Goal: Task Accomplishment & Management: Complete application form

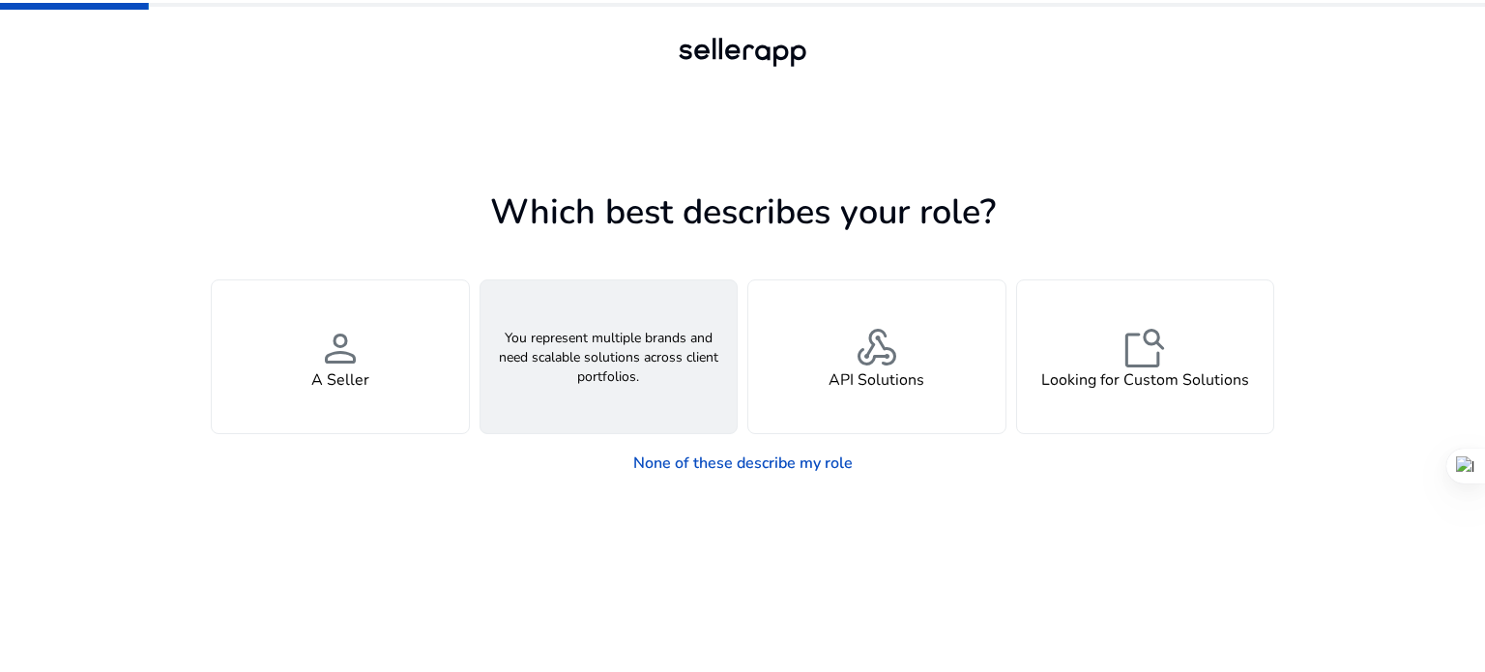
click at [549, 386] on div "groups An Agency" at bounding box center [609, 356] width 257 height 153
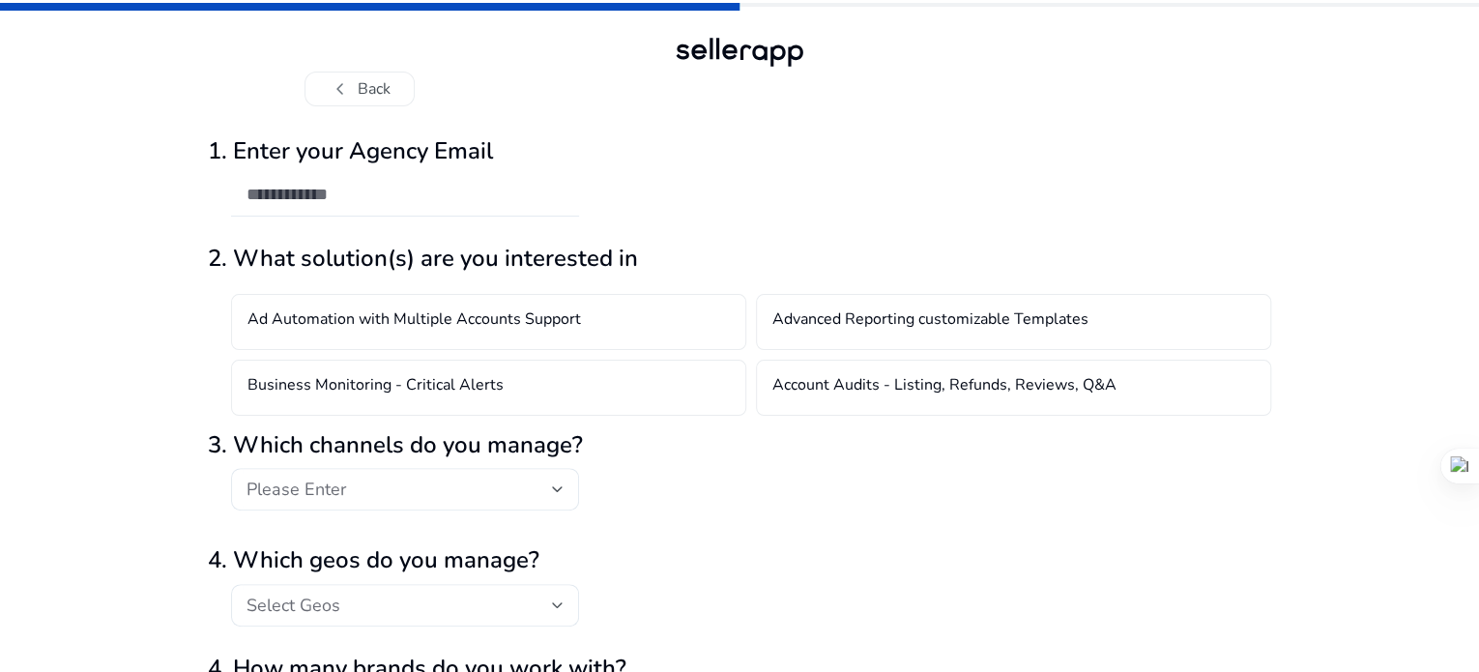
click at [423, 217] on div at bounding box center [405, 195] width 317 height 43
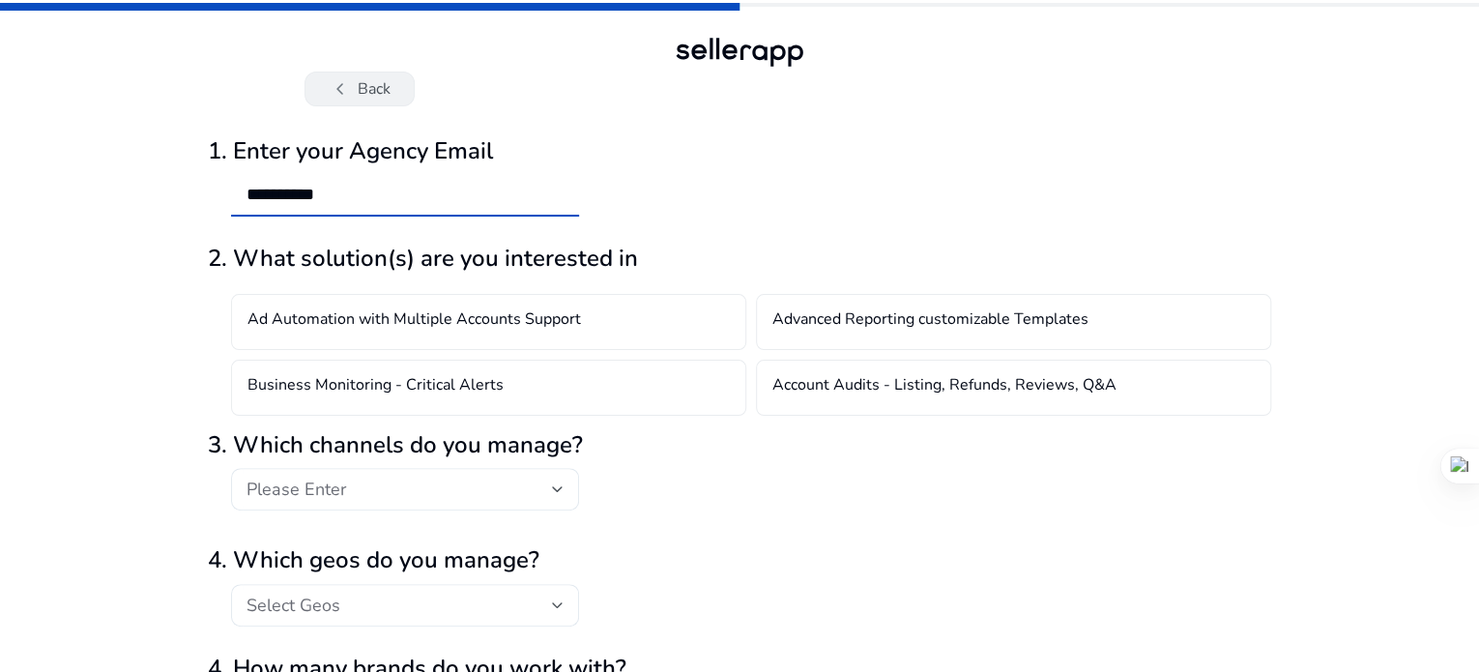
type input "**********"
click at [339, 85] on span "chevron_left" at bounding box center [340, 88] width 23 height 23
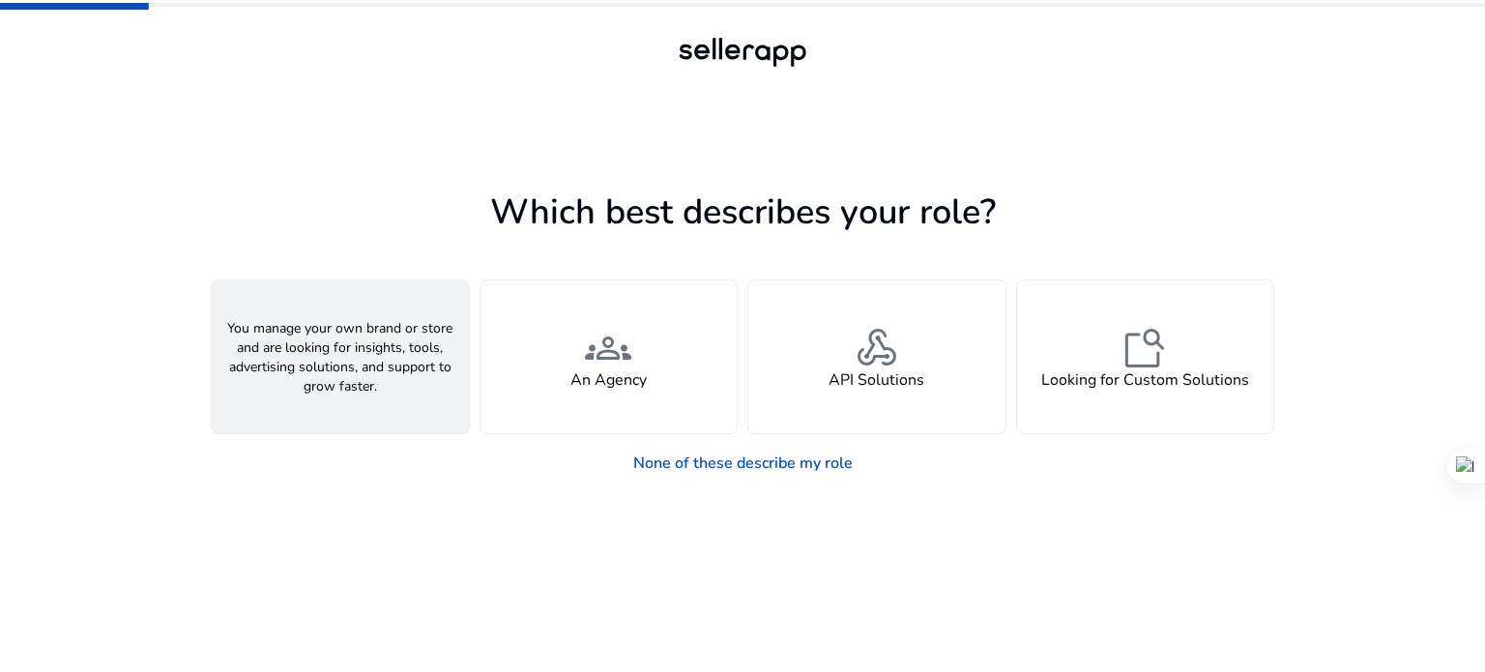
click at [356, 355] on span "person" at bounding box center [340, 348] width 46 height 46
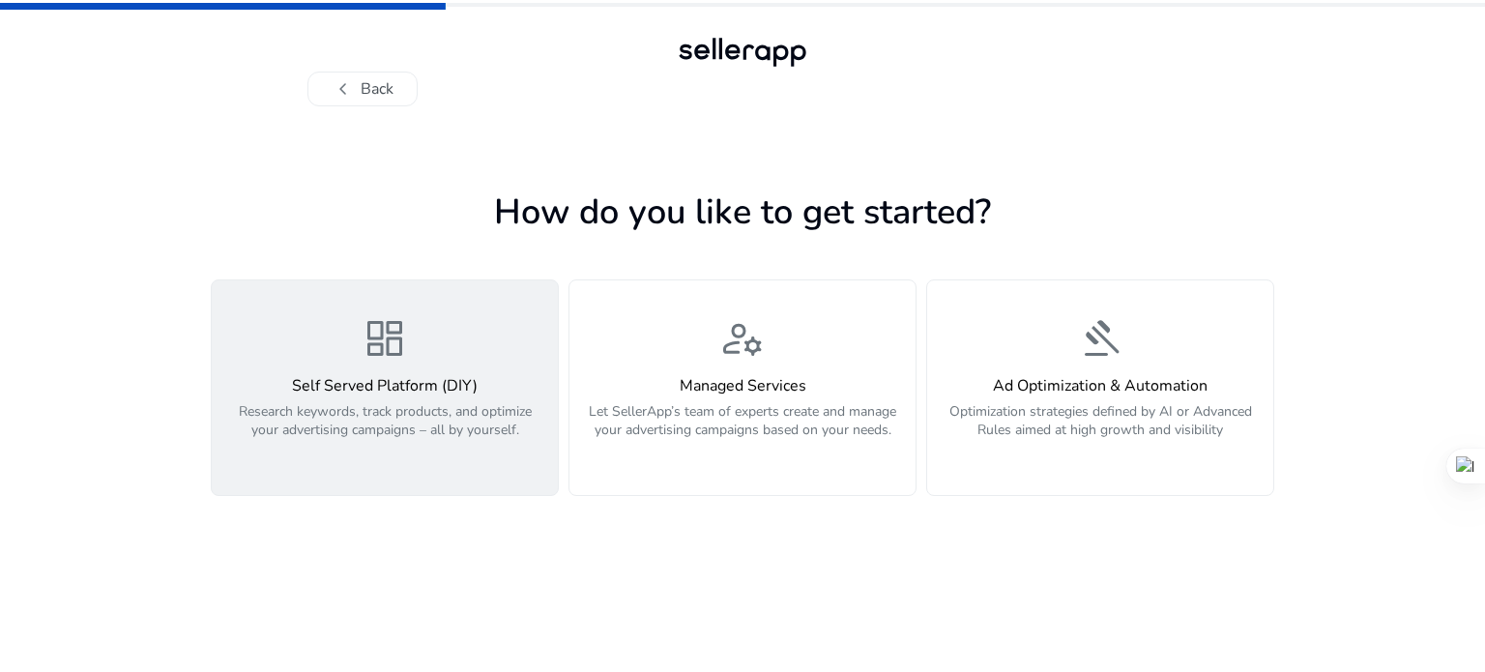
click at [387, 352] on span "dashboard" at bounding box center [385, 338] width 46 height 46
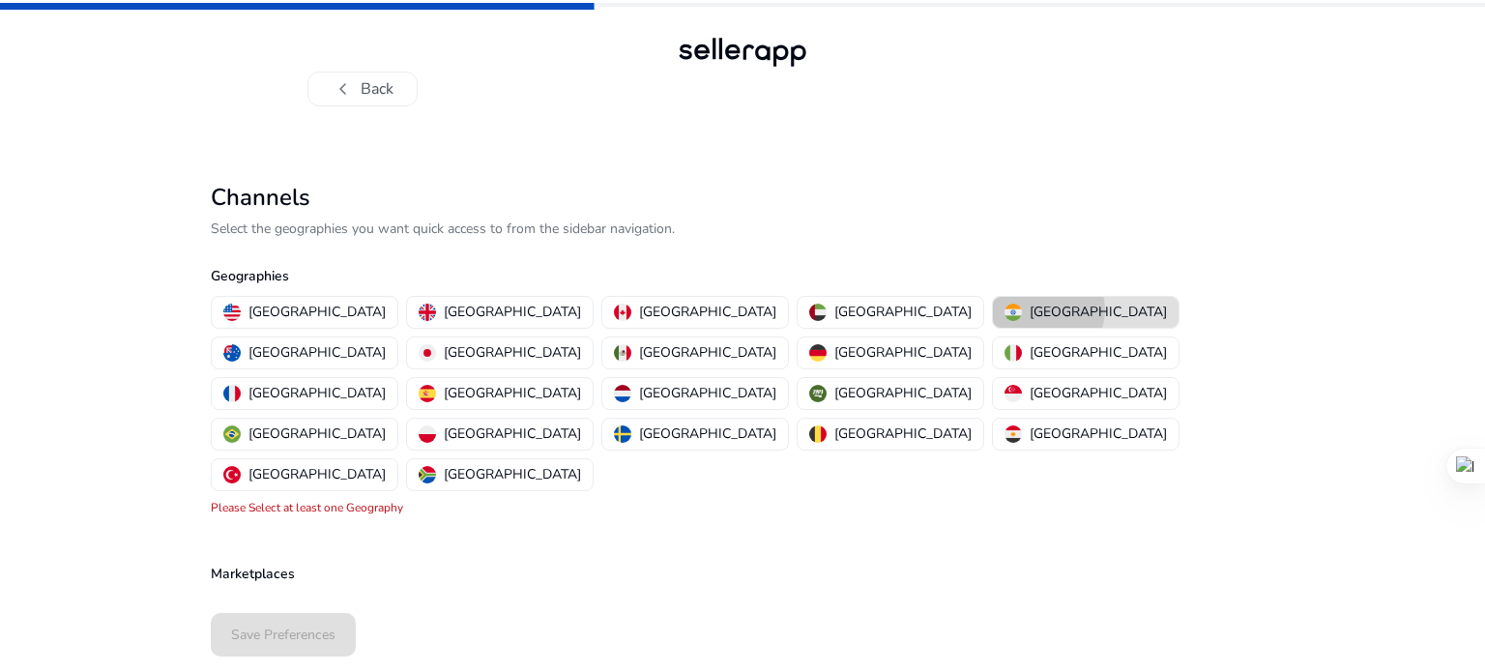
click at [1030, 309] on p "[GEOGRAPHIC_DATA]" at bounding box center [1098, 312] width 137 height 20
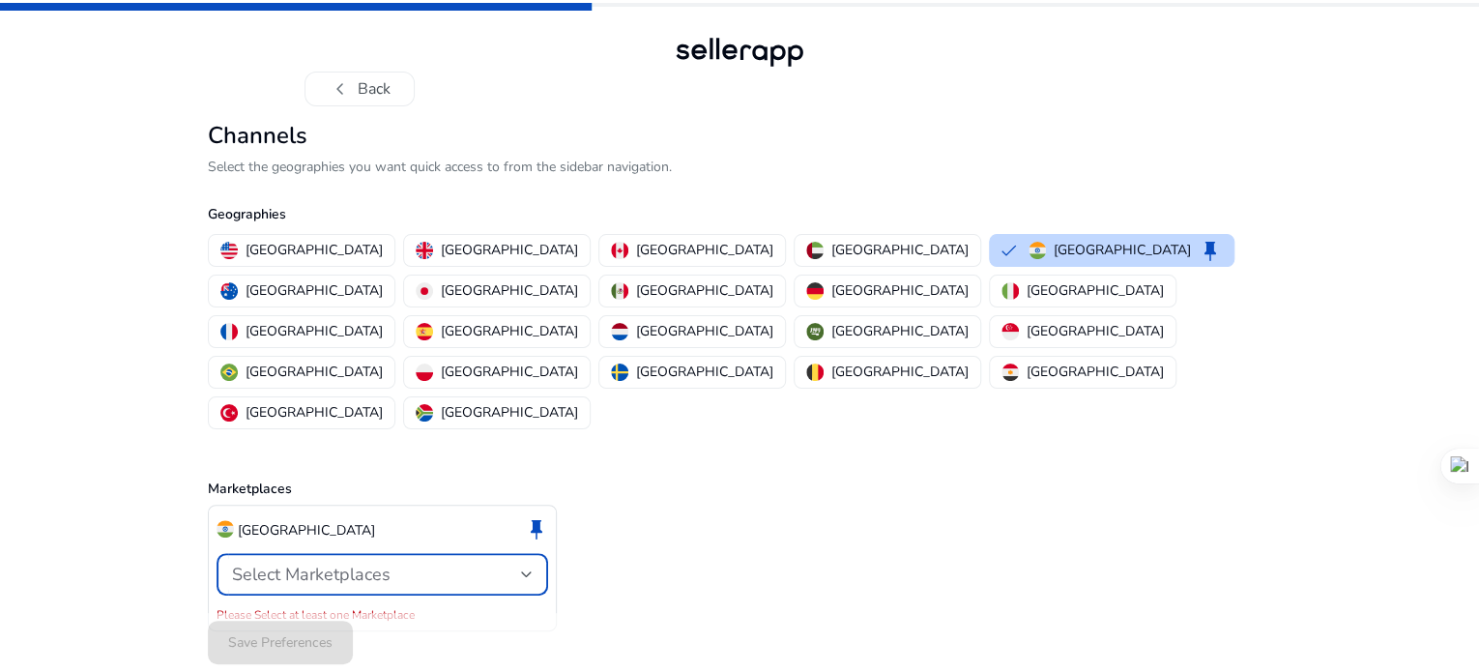
click at [409, 564] on div "Select Marketplaces" at bounding box center [376, 574] width 289 height 21
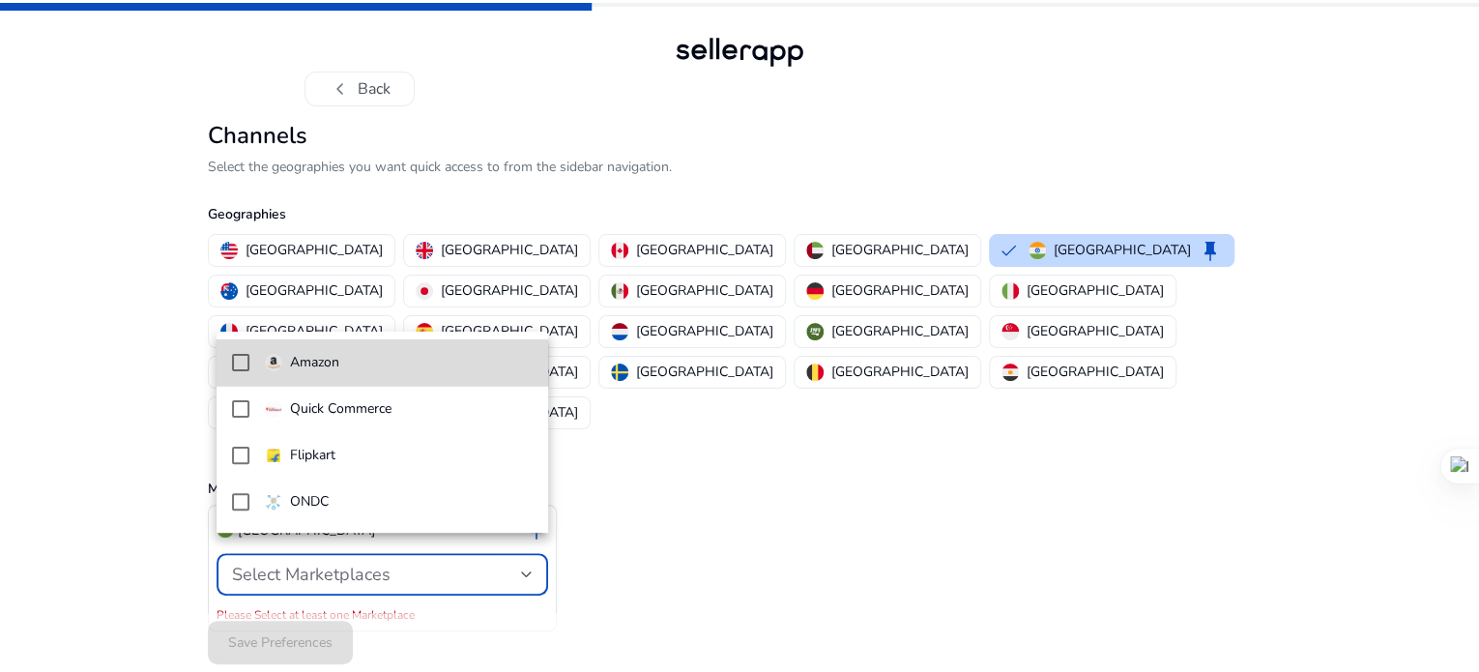
click at [234, 374] on mat-option "Amazon" at bounding box center [383, 362] width 333 height 46
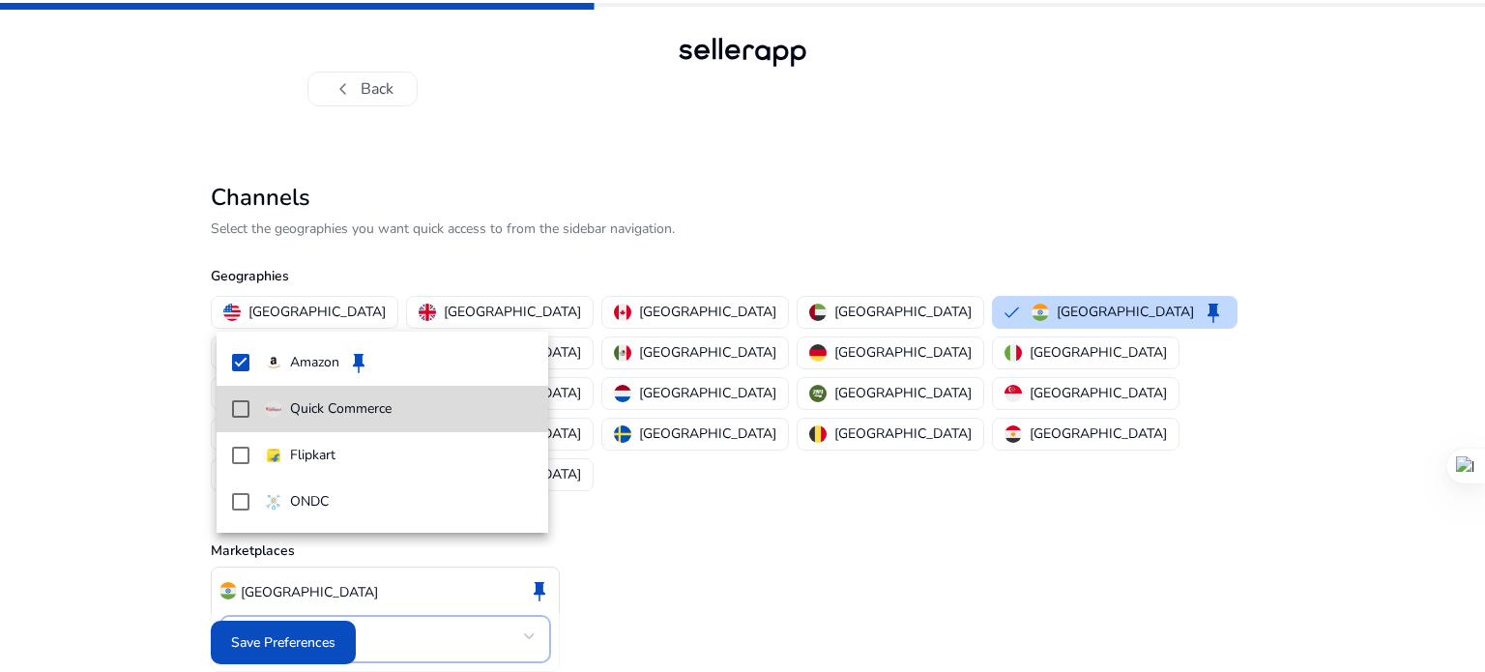
click at [240, 410] on mat-pseudo-checkbox at bounding box center [240, 408] width 17 height 17
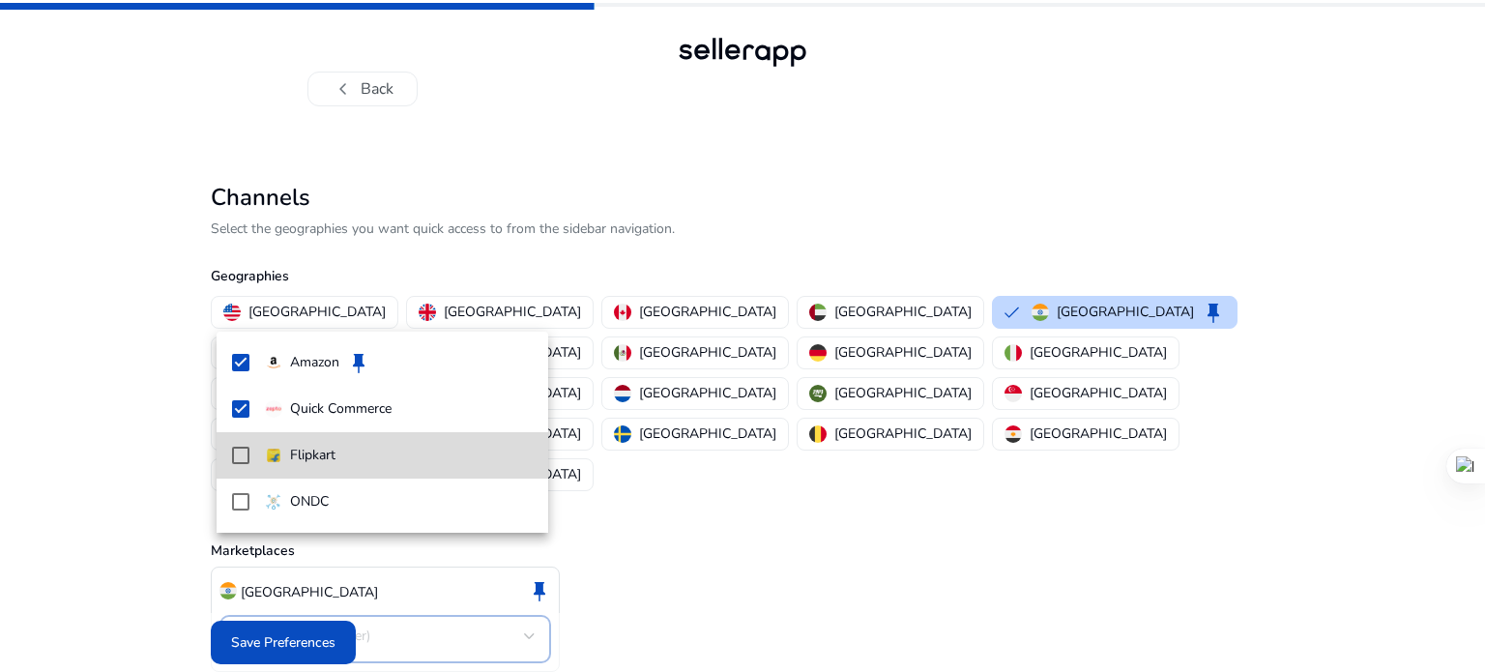
click at [240, 452] on mat-pseudo-checkbox at bounding box center [240, 455] width 17 height 17
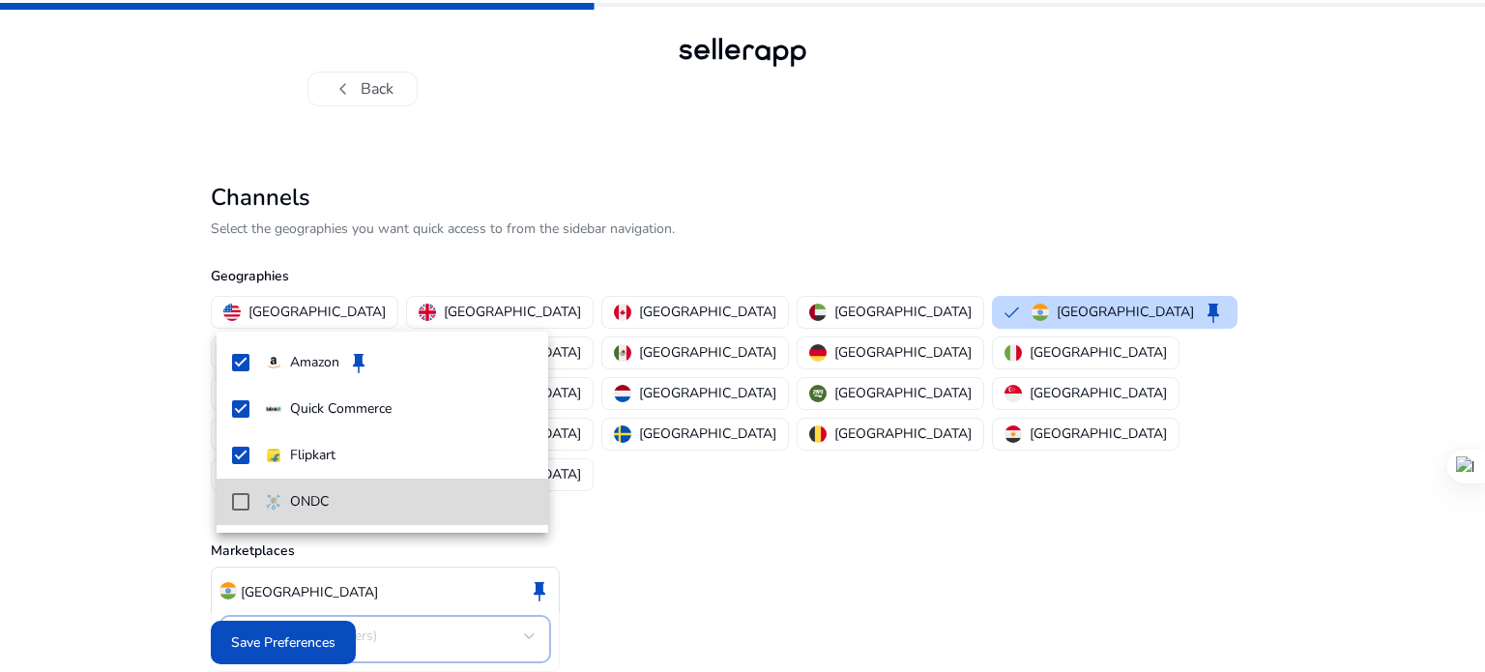
click at [240, 506] on mat-pseudo-checkbox at bounding box center [240, 501] width 17 height 17
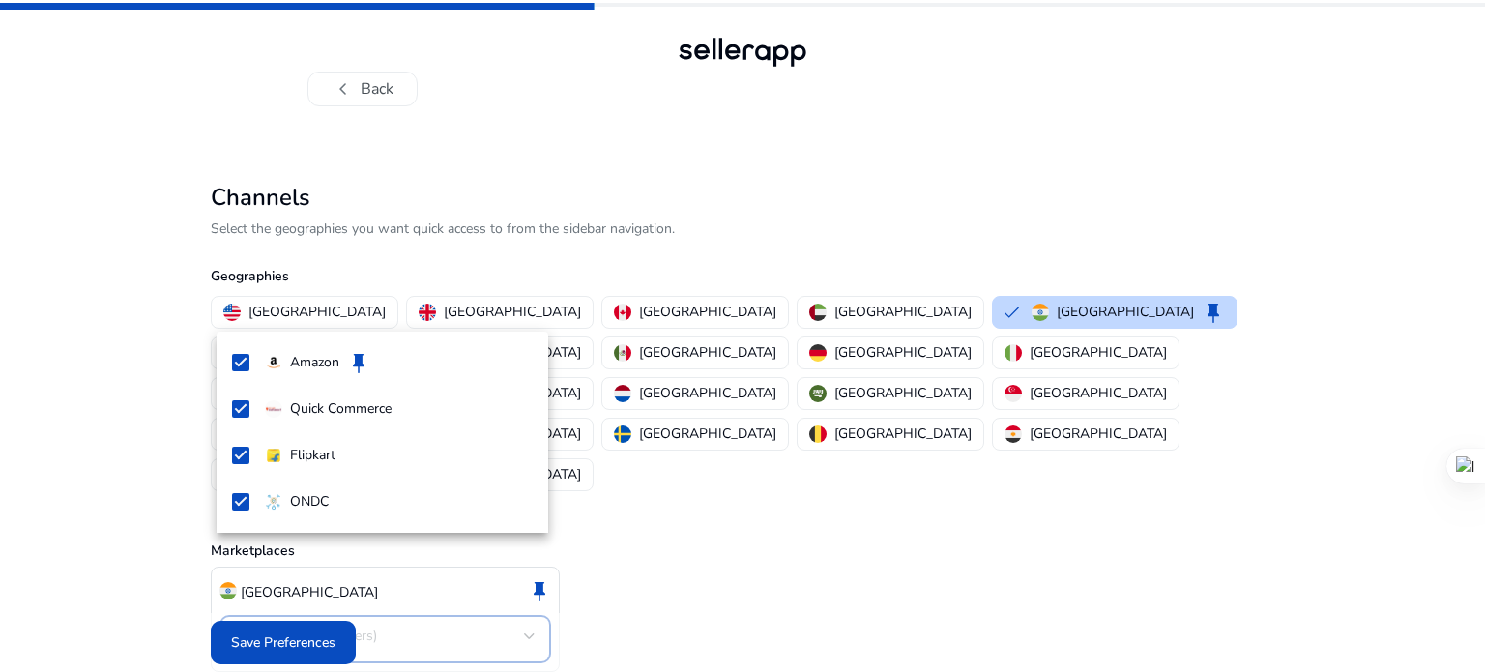
click at [321, 312] on div at bounding box center [742, 336] width 1485 height 672
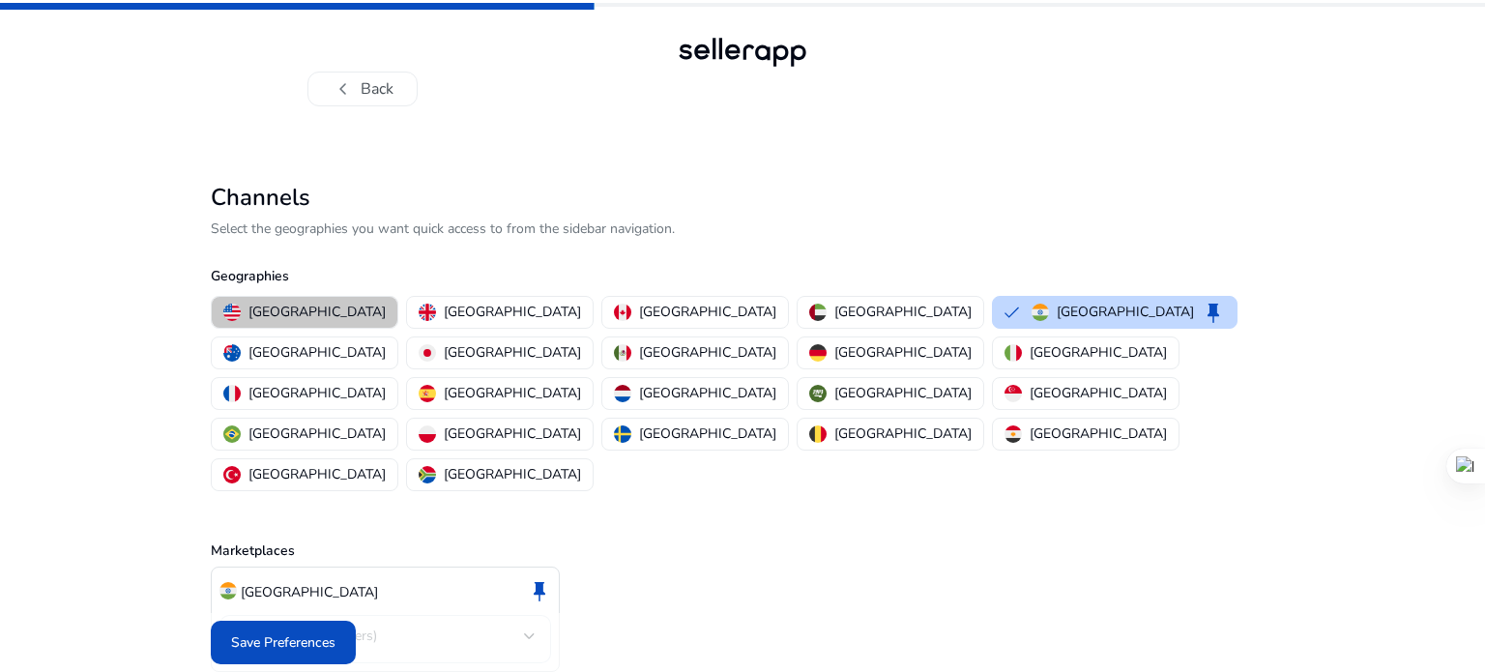
click at [321, 312] on p "[GEOGRAPHIC_DATA]" at bounding box center [316, 312] width 137 height 20
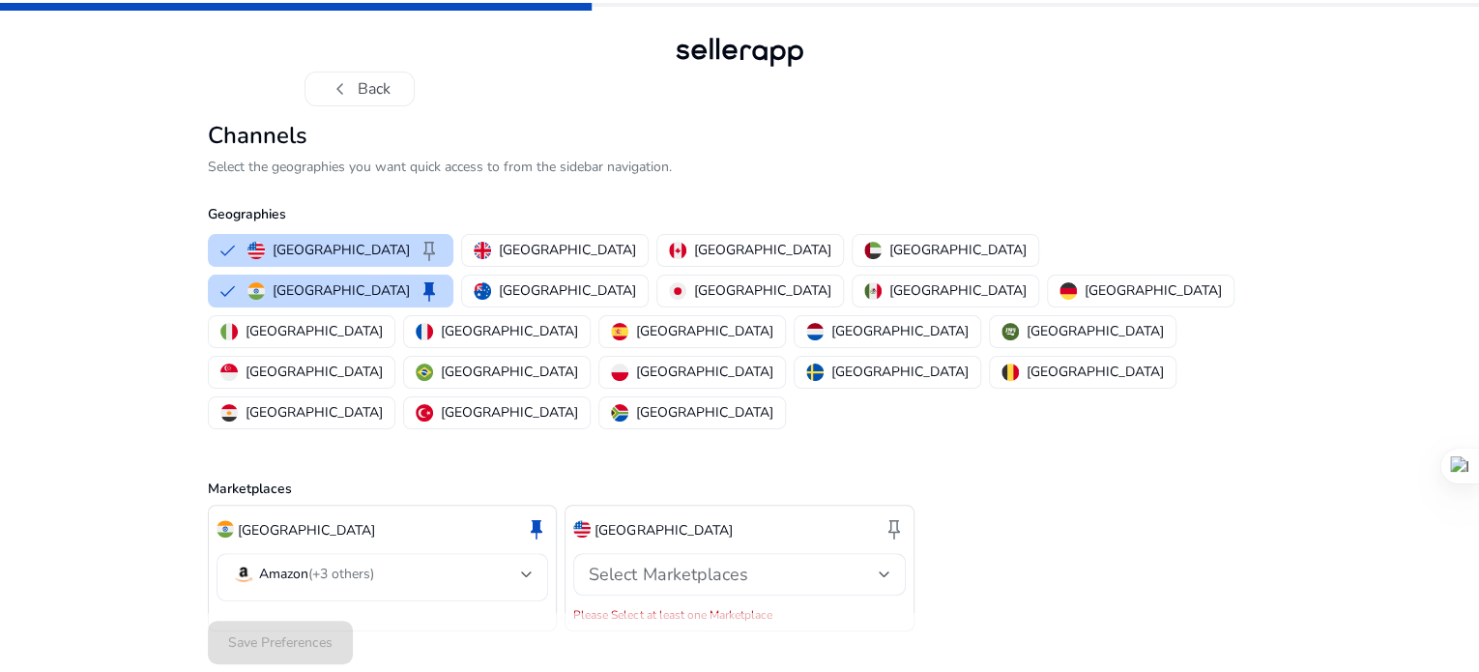
click at [537, 553] on div "Amazon (+3 others)" at bounding box center [383, 577] width 332 height 48
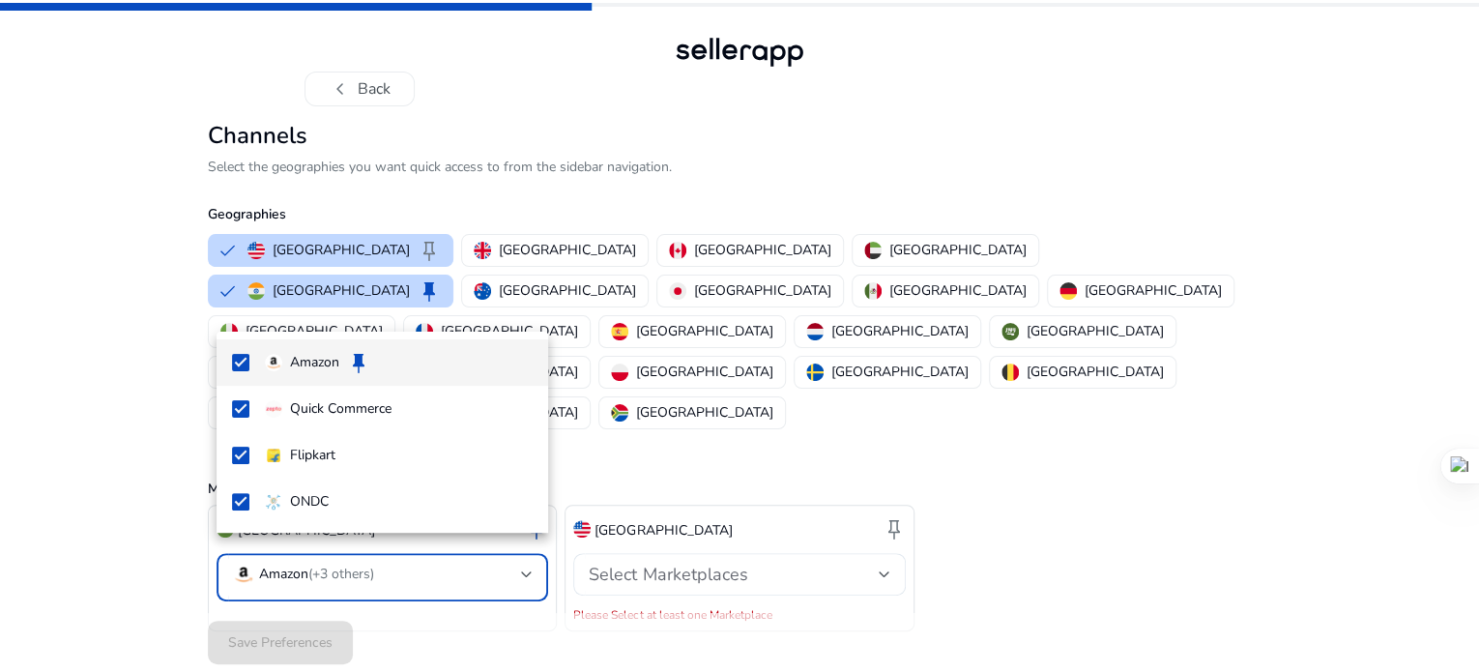
click at [537, 548] on div at bounding box center [739, 336] width 1479 height 672
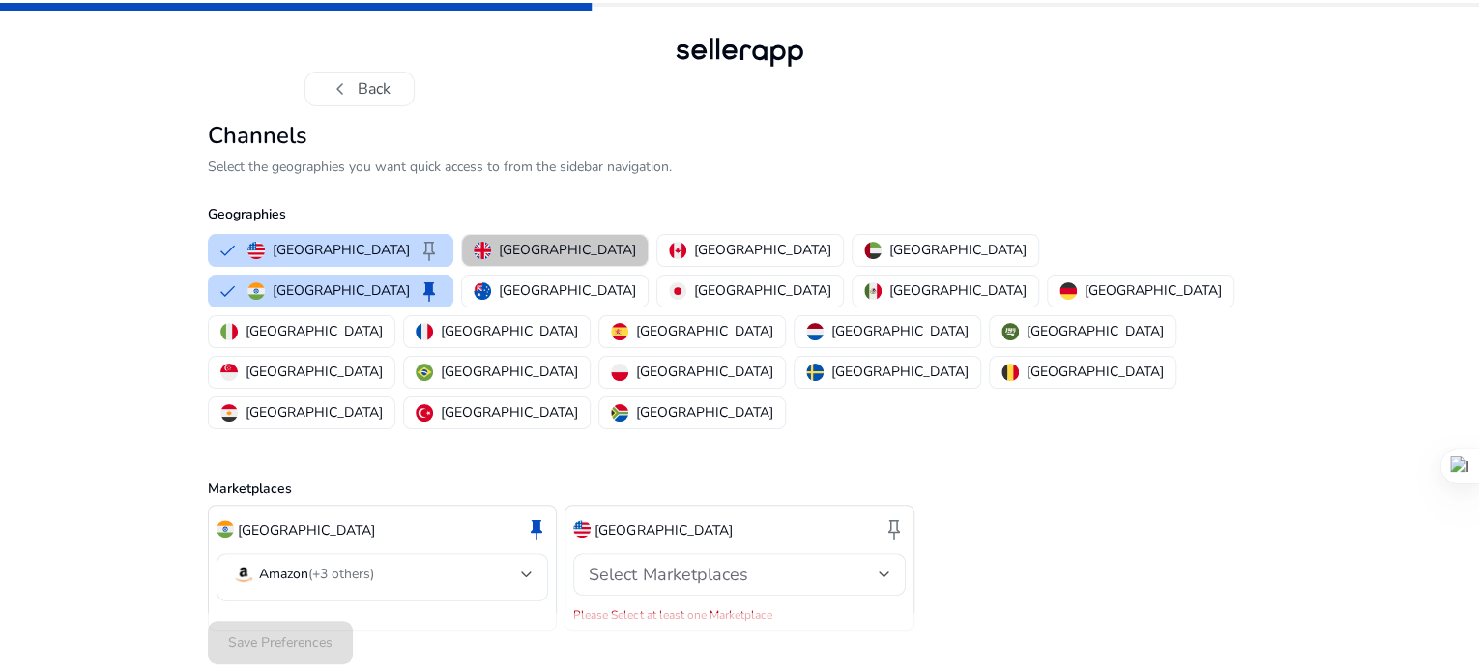
click at [502, 260] on p "[GEOGRAPHIC_DATA]" at bounding box center [567, 250] width 137 height 20
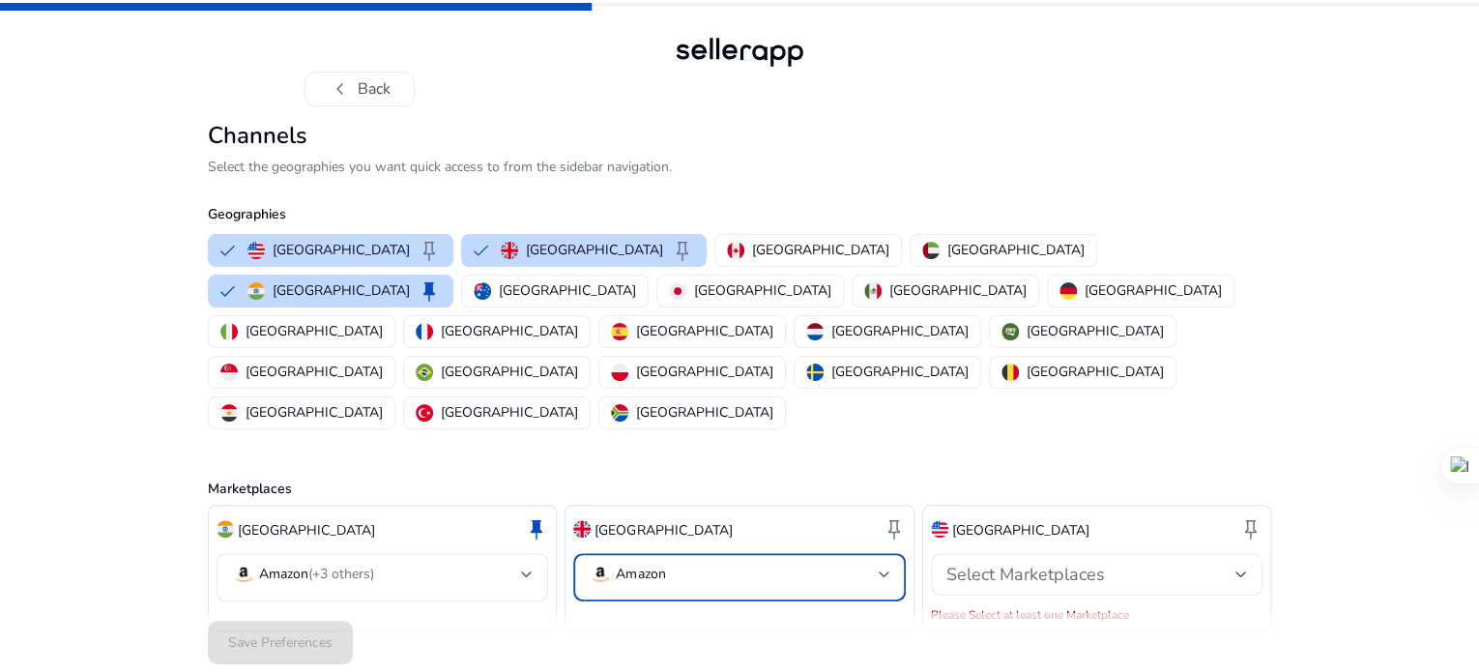
click at [730, 563] on mat-select-trigger "Amazon" at bounding box center [733, 574] width 289 height 23
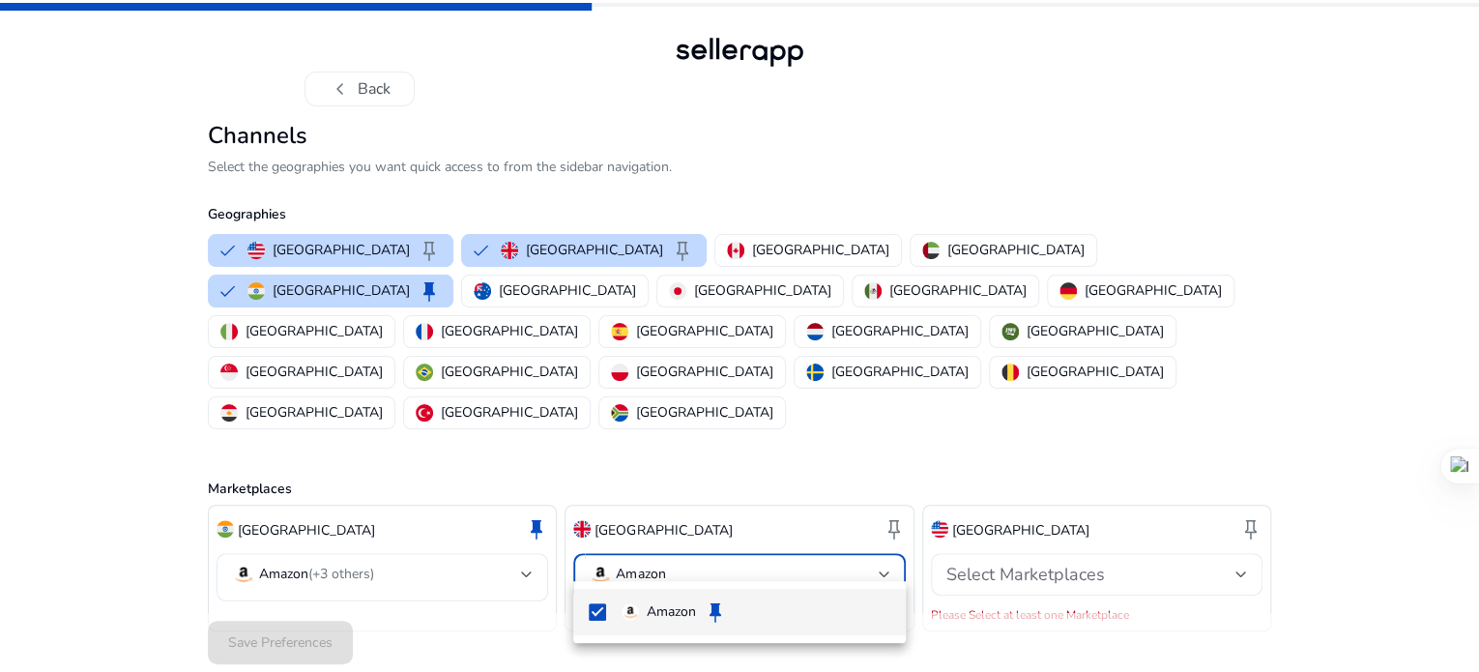
click at [972, 549] on div at bounding box center [739, 336] width 1479 height 672
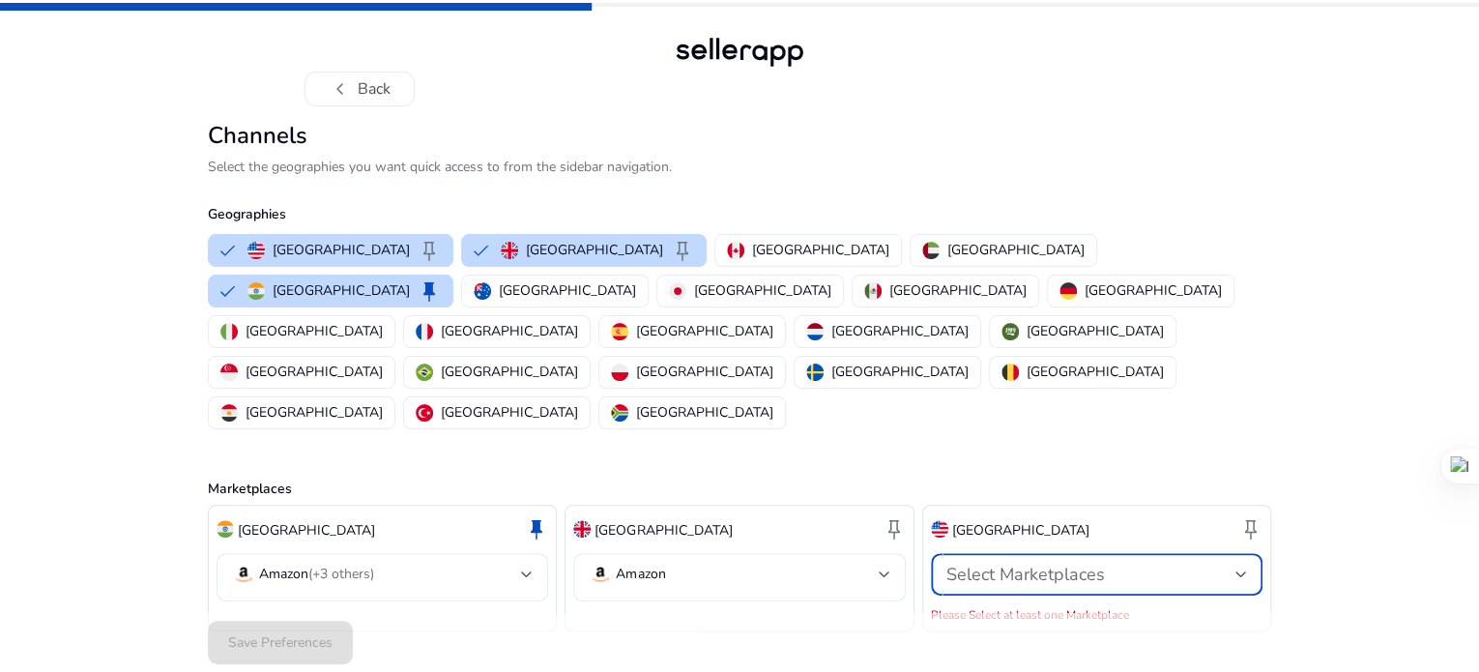
click at [972, 563] on span "Select Marketplaces" at bounding box center [1026, 574] width 159 height 23
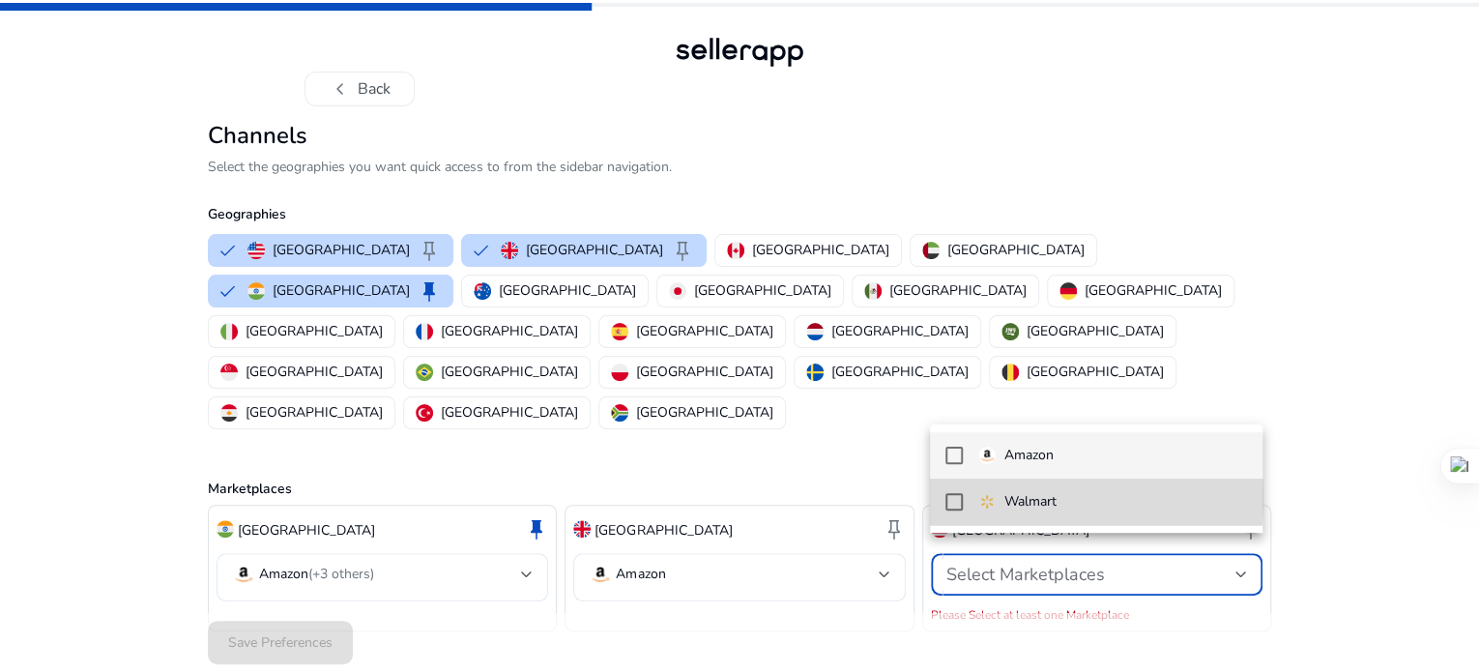
click at [952, 496] on mat-pseudo-checkbox at bounding box center [954, 501] width 17 height 17
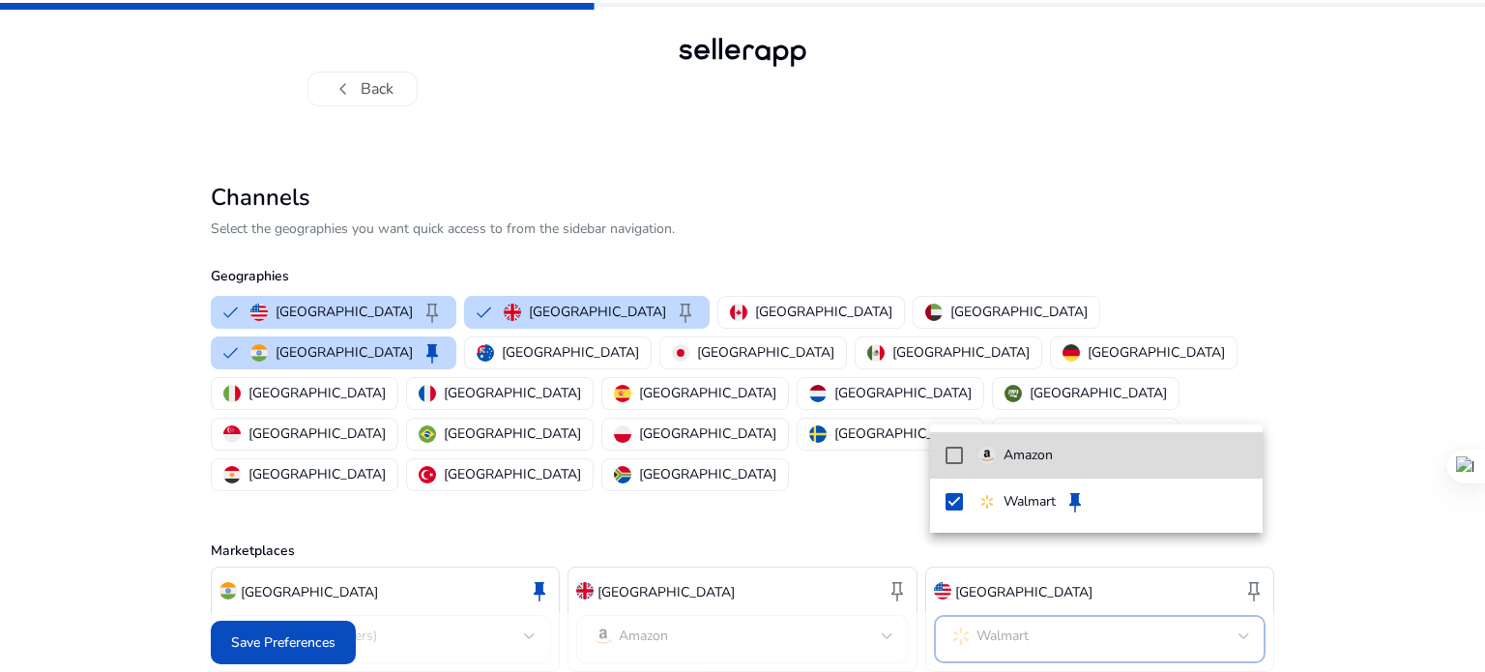
click at [955, 453] on mat-pseudo-checkbox at bounding box center [954, 455] width 17 height 17
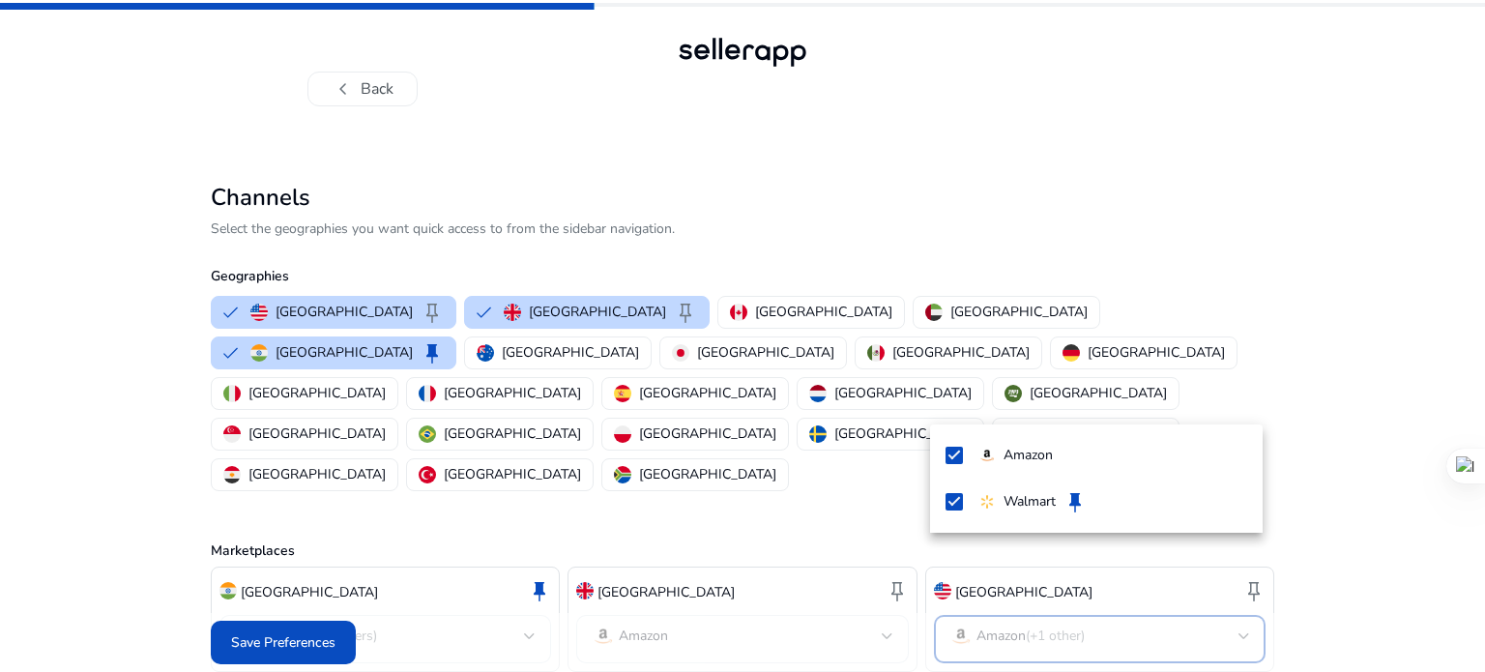
click at [1129, 310] on div at bounding box center [742, 336] width 1485 height 672
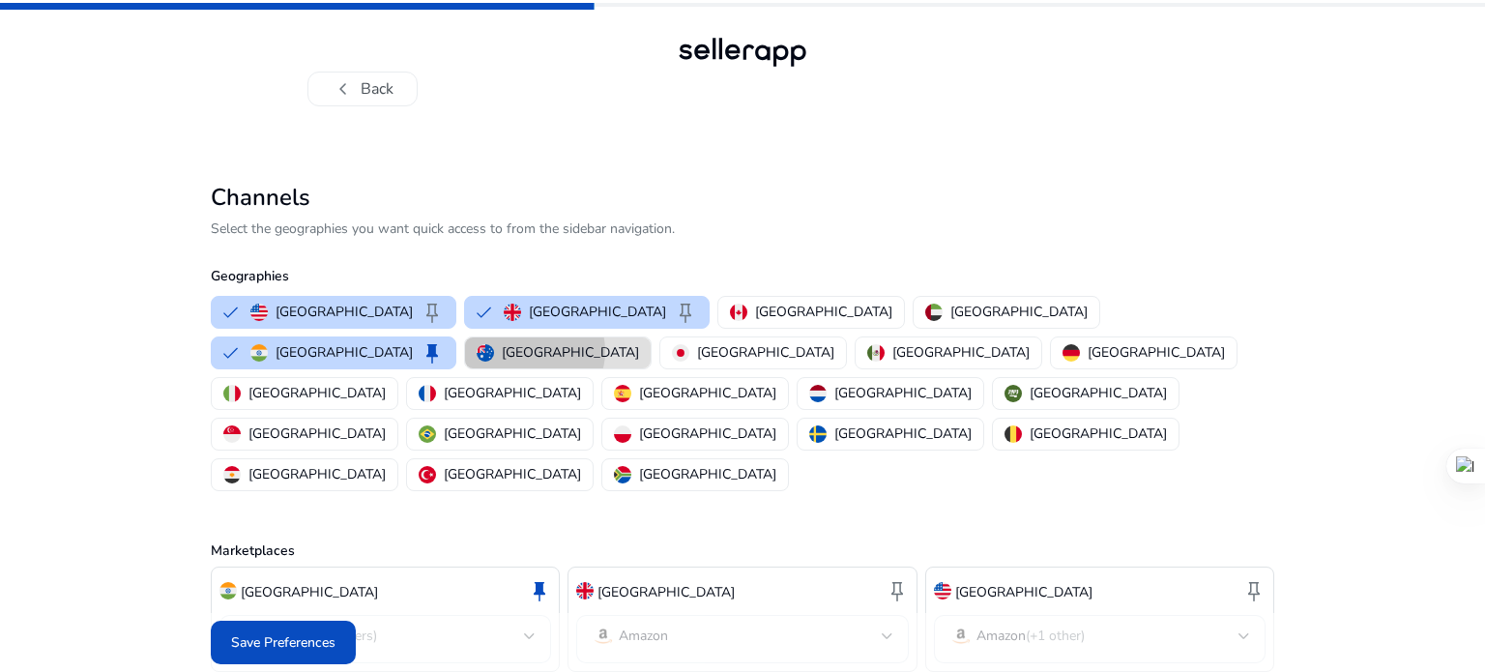
click at [639, 342] on p "[GEOGRAPHIC_DATA]" at bounding box center [570, 352] width 137 height 20
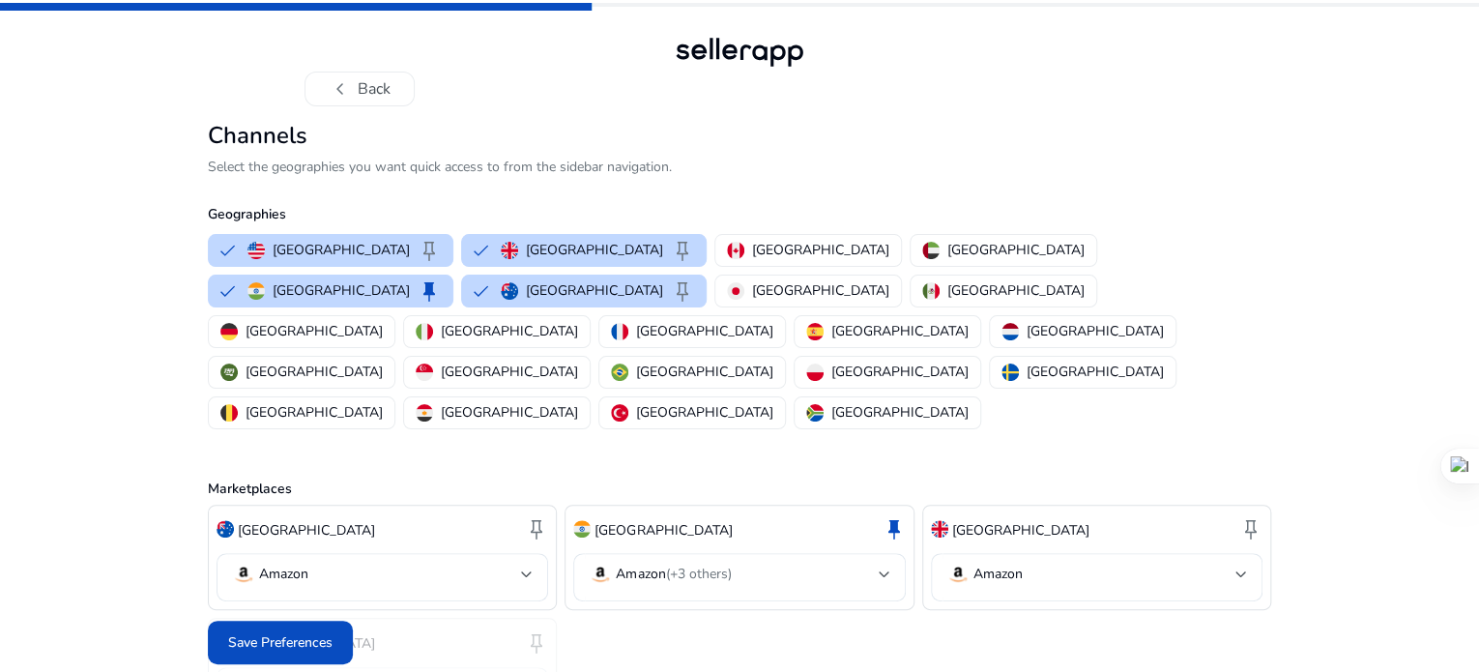
click at [199, 574] on div "chevron_left Back Channels Select the geographies you want quick access to from…" at bounding box center [739, 399] width 1479 height 799
click at [308, 635] on span "Save Preferences" at bounding box center [280, 642] width 104 height 20
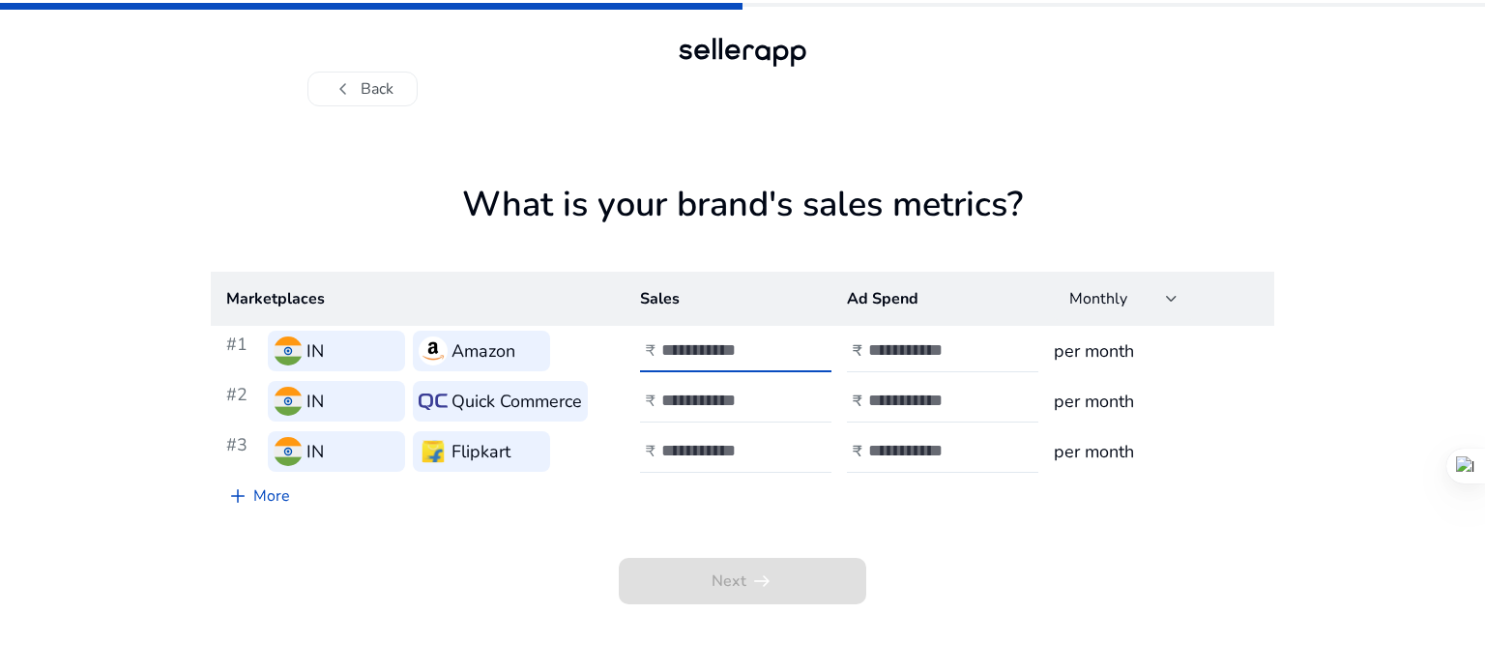
click at [712, 340] on input "number" at bounding box center [726, 349] width 131 height 21
type input "*"
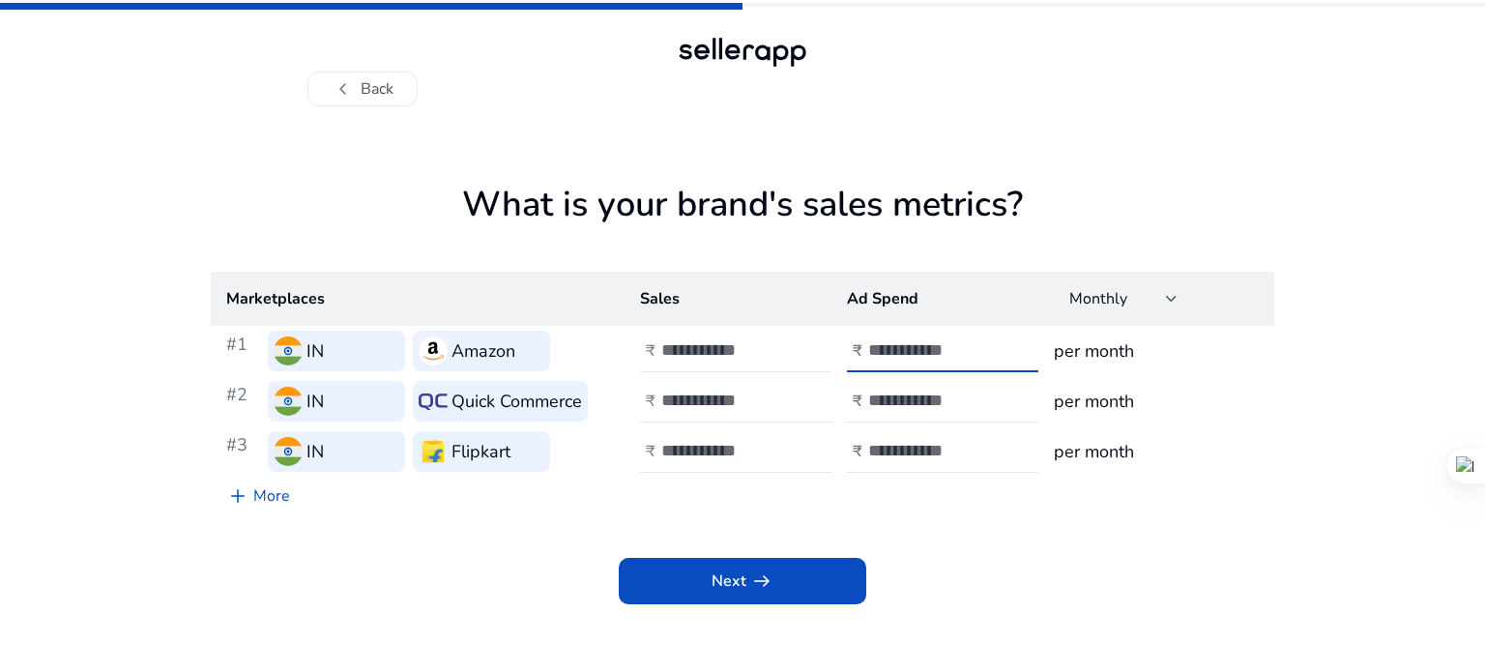
type input "*"
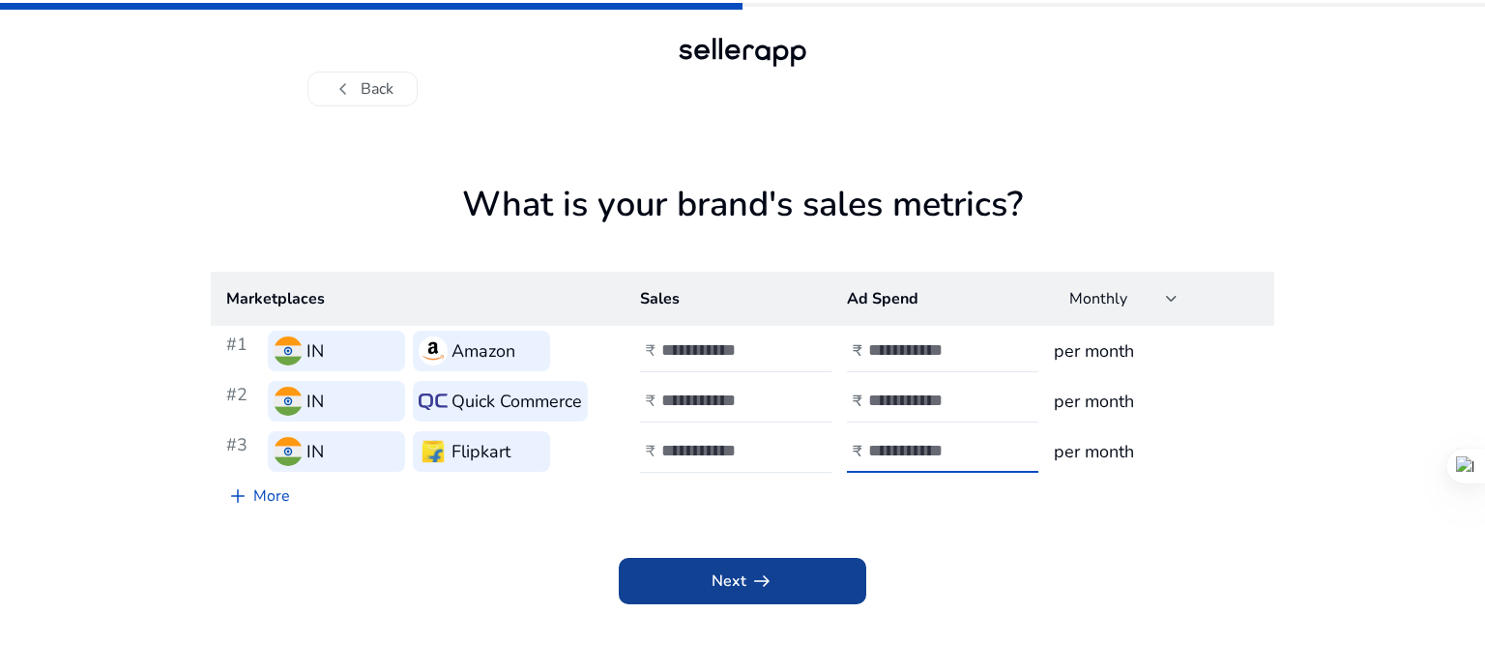
type input "*"
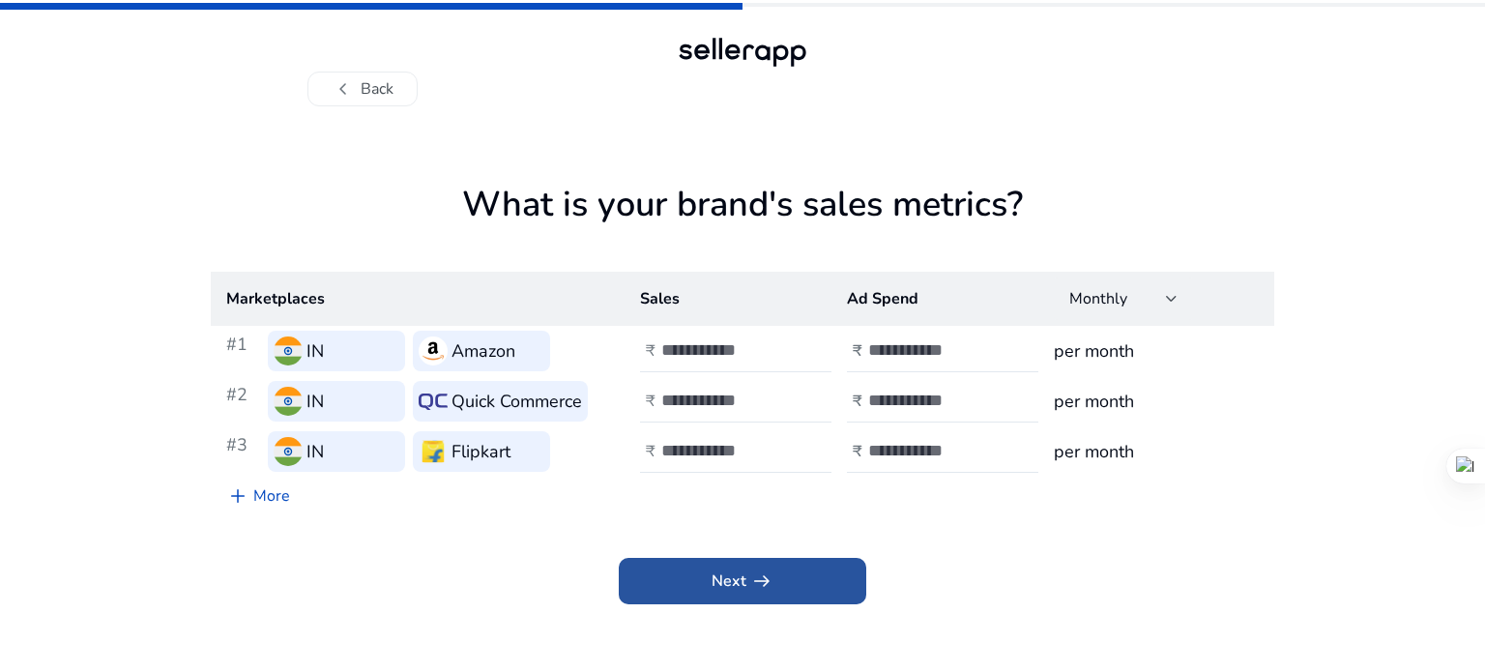
click at [728, 585] on span "Next arrow_right_alt" at bounding box center [743, 580] width 62 height 23
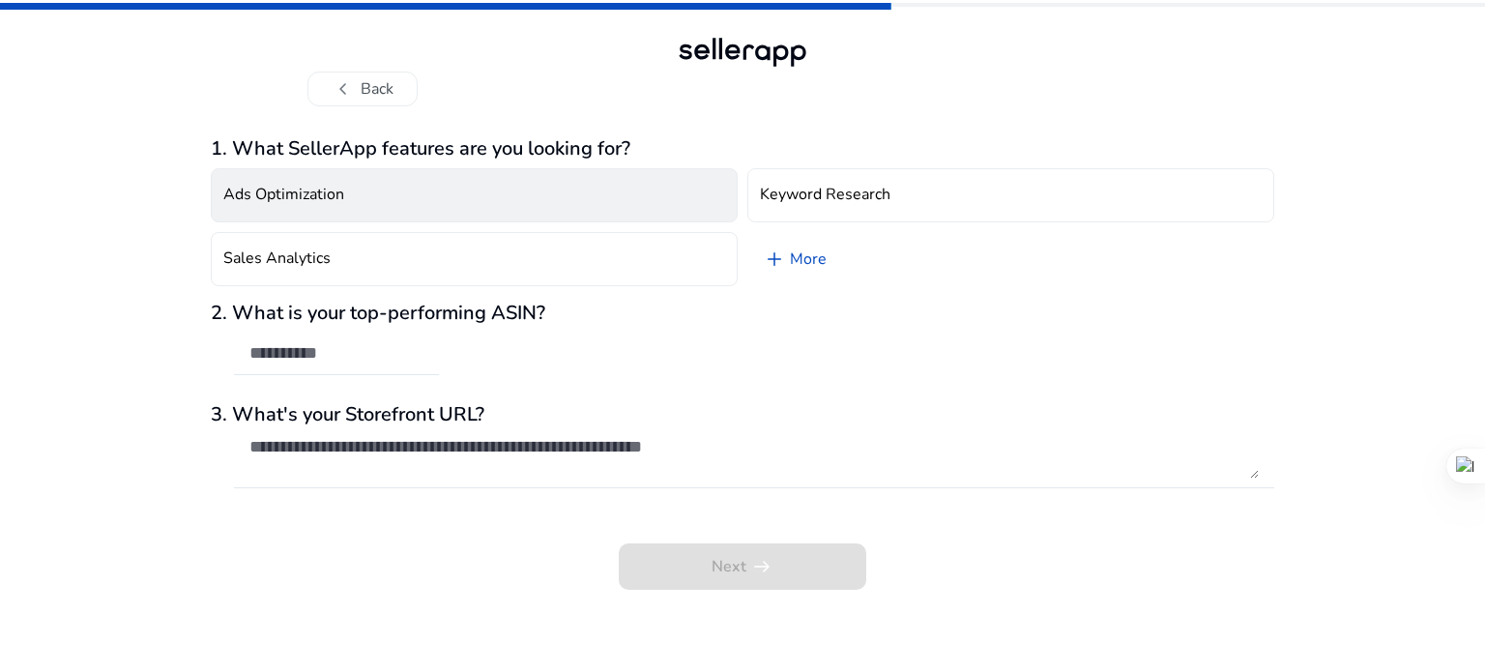
click at [472, 216] on button "Ads Optimization" at bounding box center [474, 195] width 527 height 54
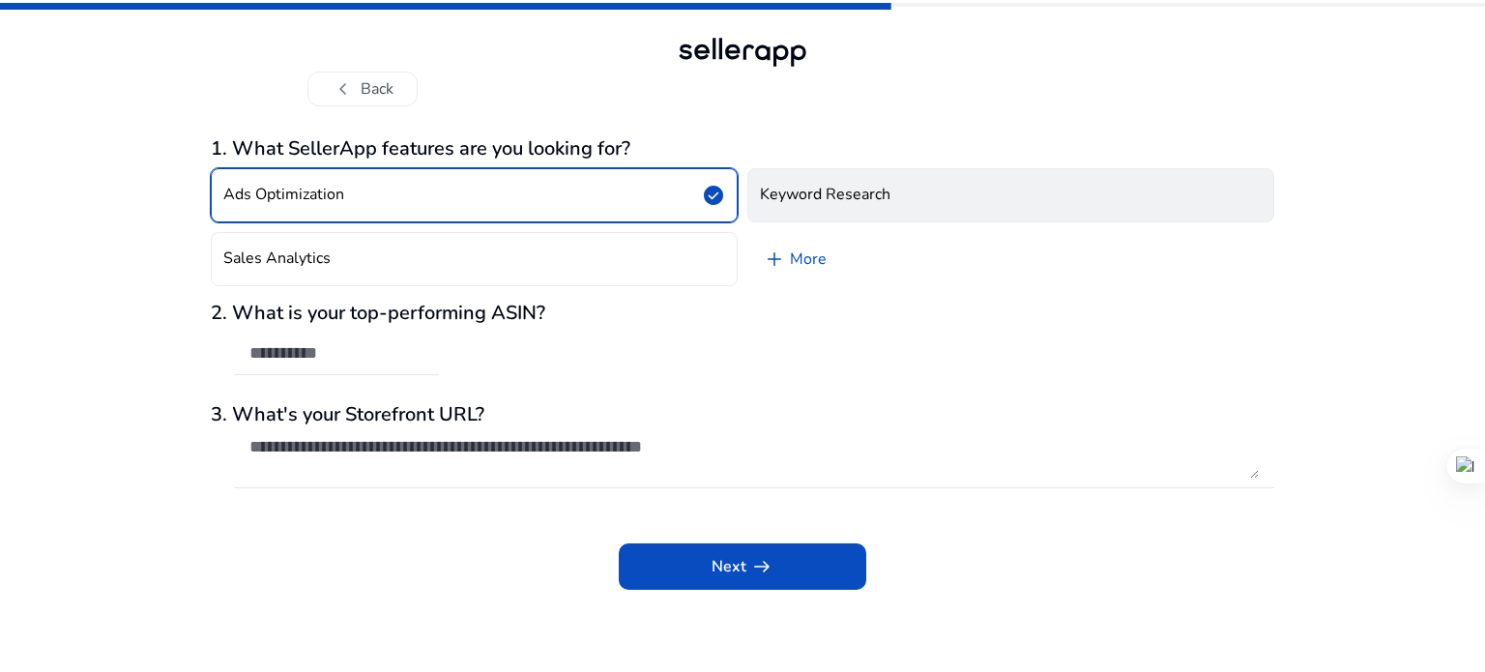
click at [1000, 195] on button "Keyword Research" at bounding box center [1010, 195] width 527 height 54
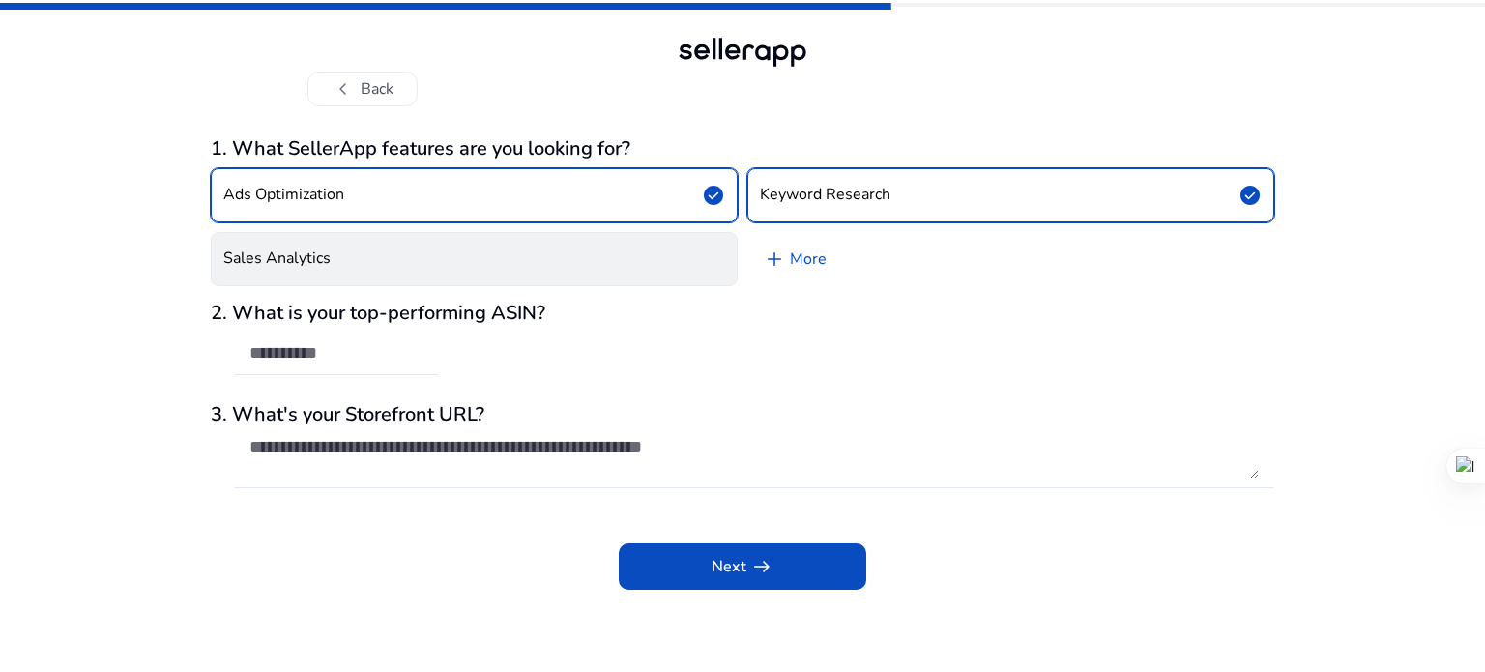
click at [504, 276] on button "Sales Analytics" at bounding box center [474, 259] width 527 height 54
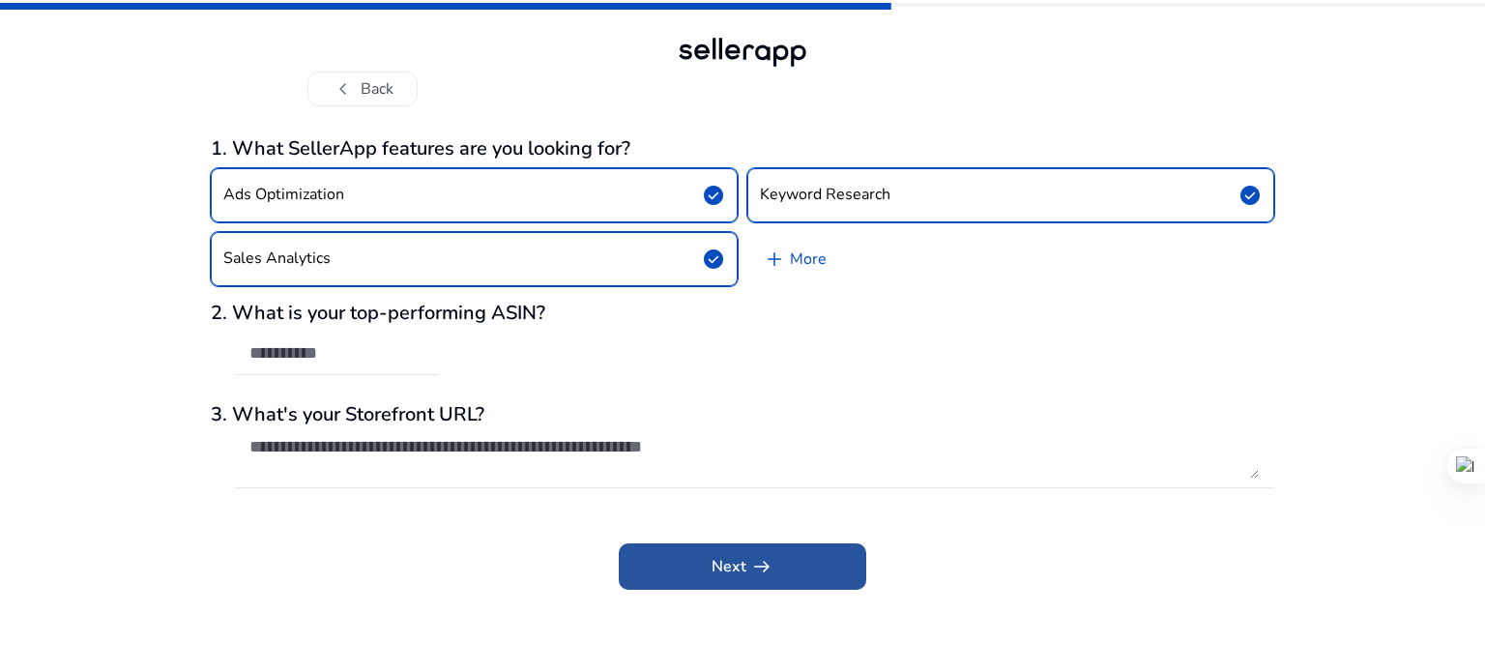
click at [670, 571] on span at bounding box center [743, 566] width 248 height 46
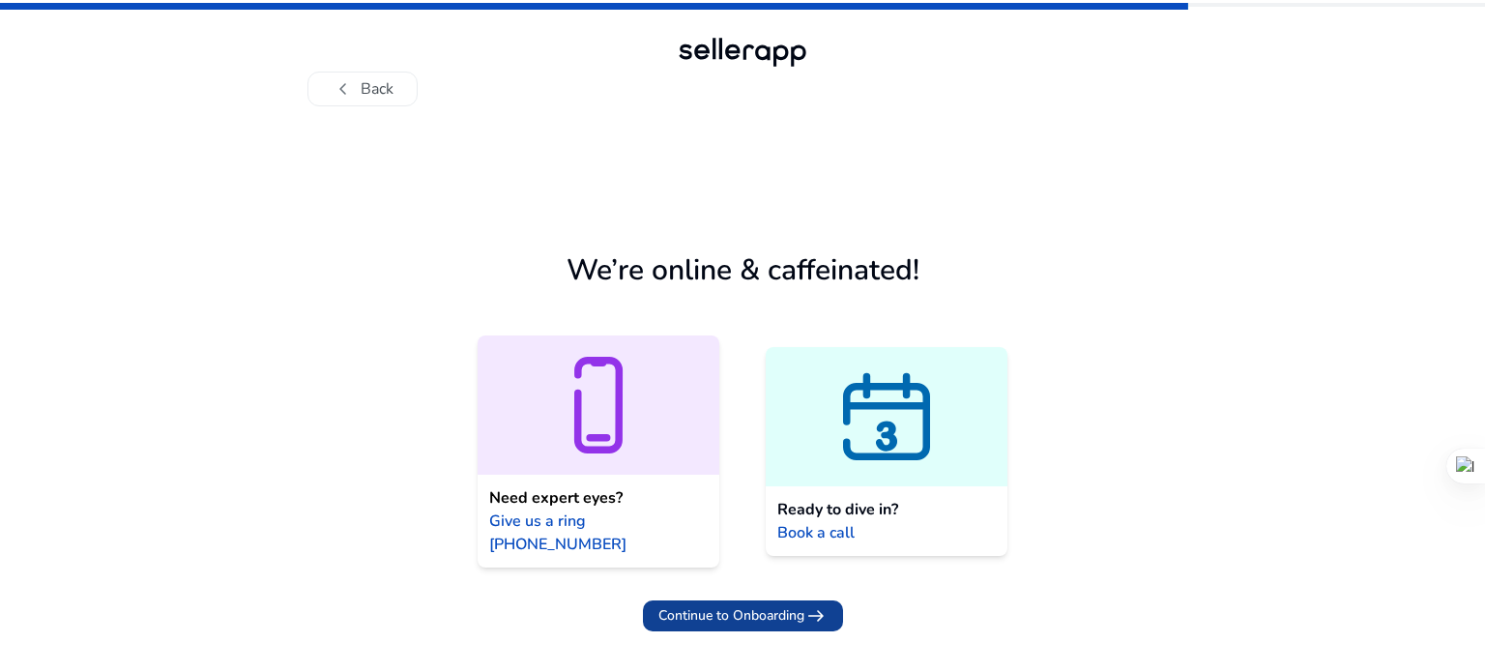
click at [834, 599] on span at bounding box center [743, 616] width 200 height 46
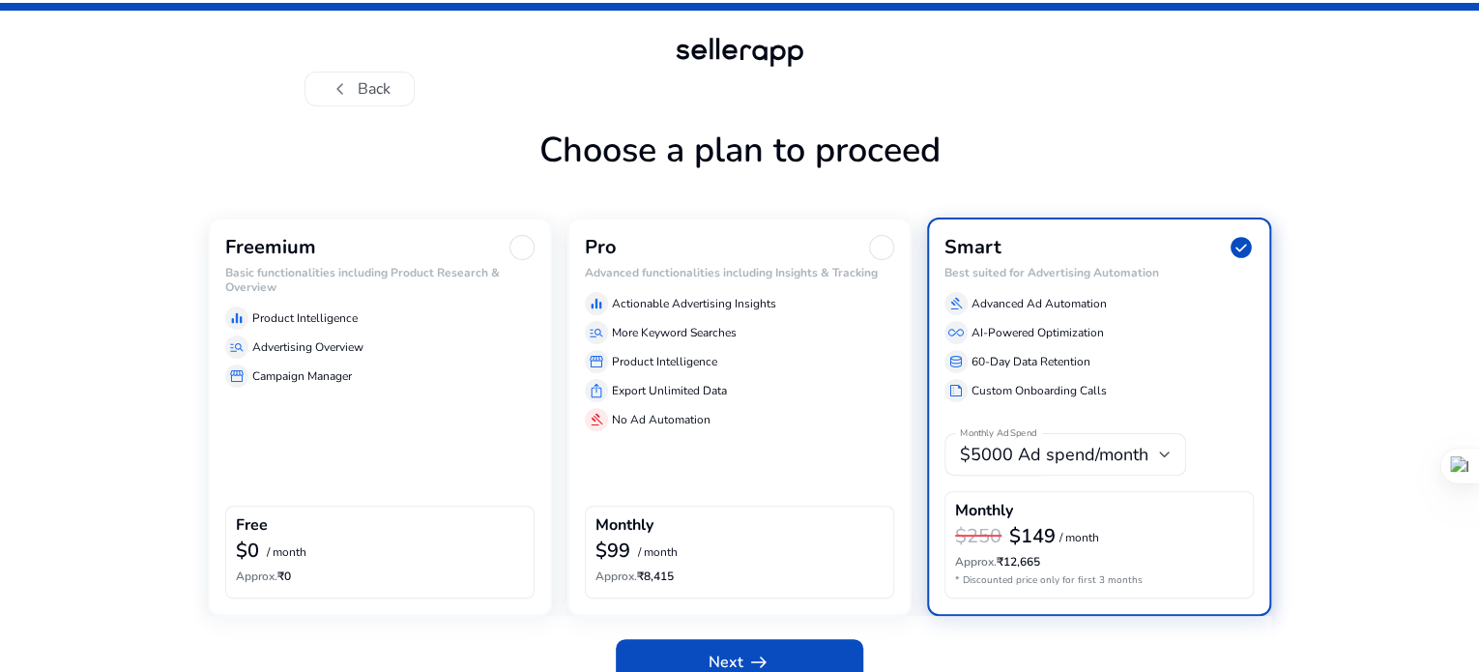
click at [511, 260] on div at bounding box center [522, 247] width 25 height 25
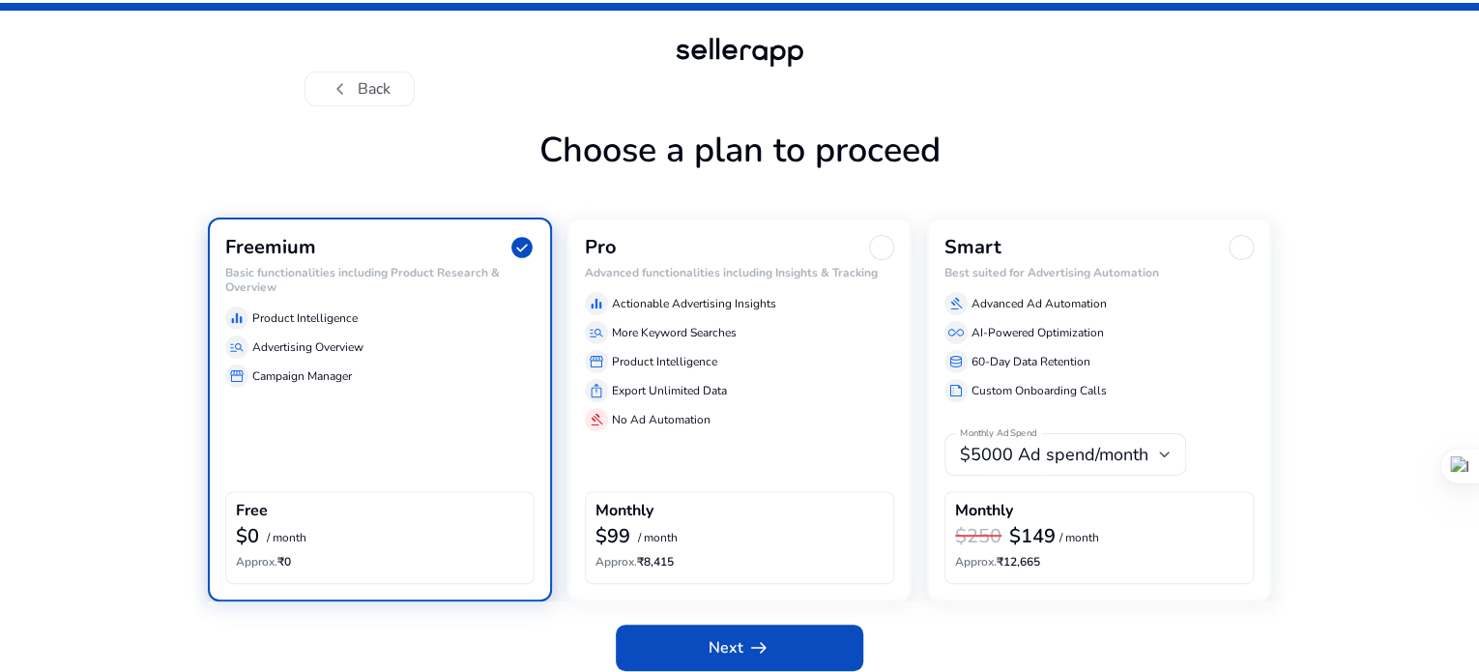
click at [414, 188] on app-plan-selection "Choose a plan to proceed Freemium check_circle Basic functionalities including …" at bounding box center [740, 404] width 1064 height 565
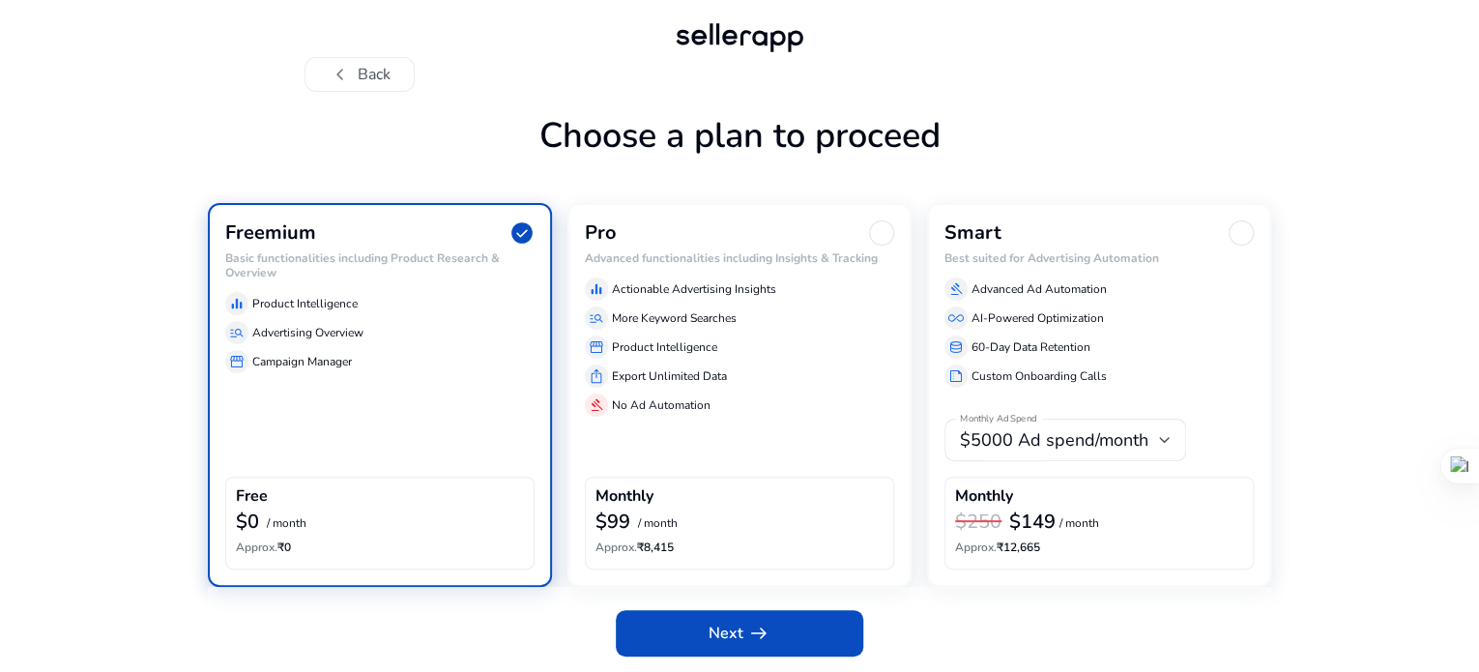
scroll to position [74, 0]
click at [735, 639] on span "Next arrow_right_alt" at bounding box center [740, 633] width 62 height 23
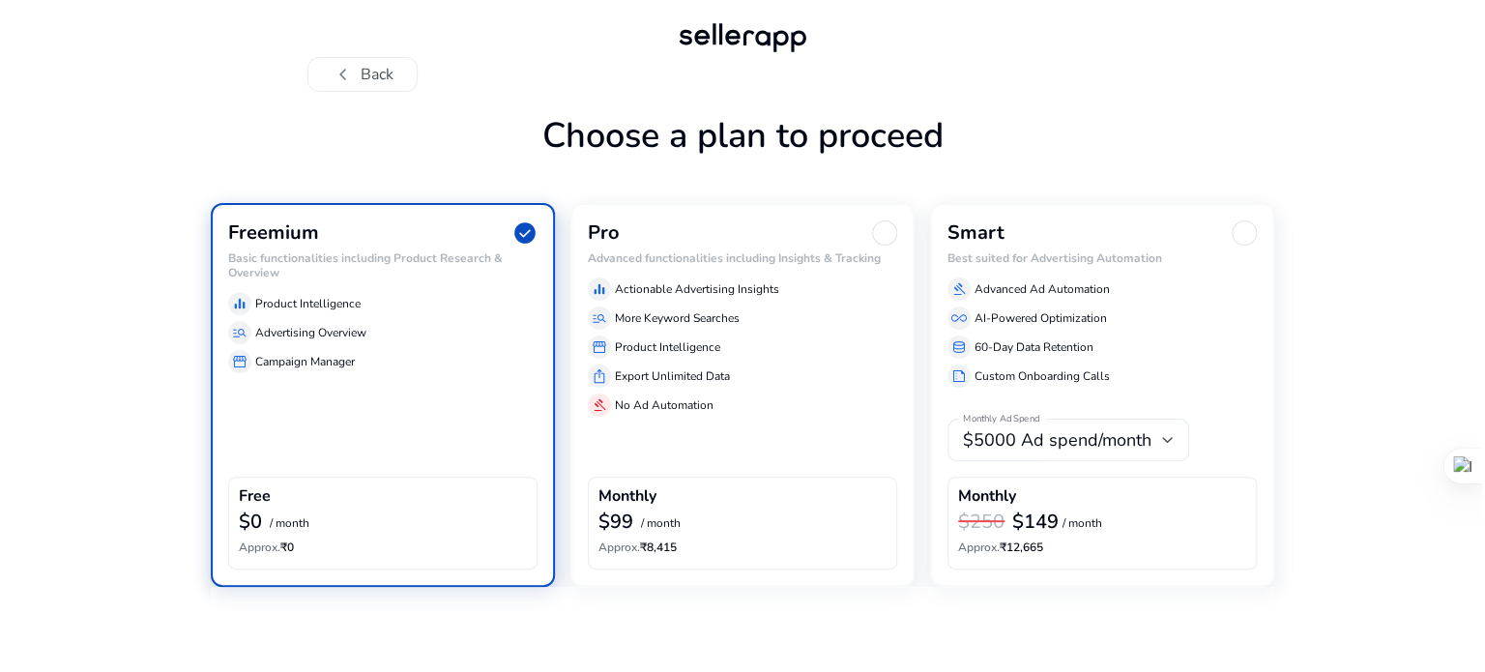
scroll to position [0, 0]
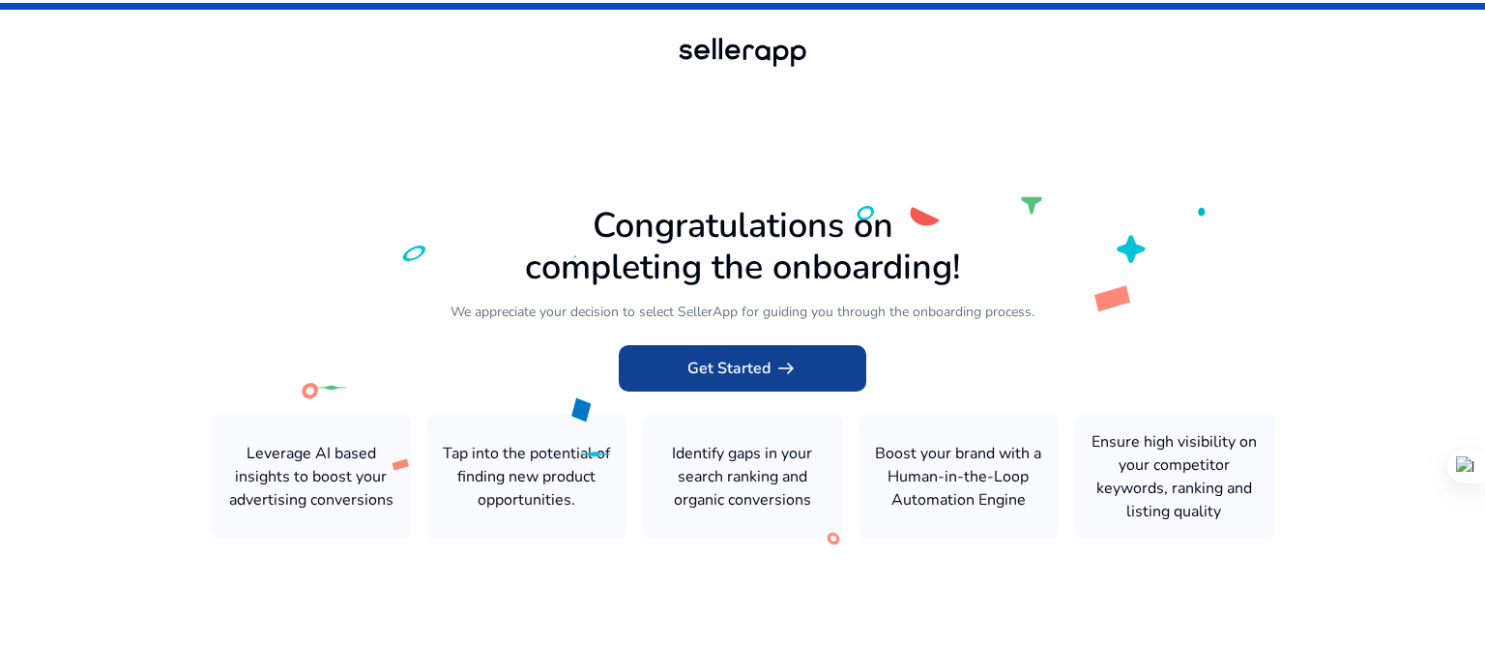
click at [727, 382] on span at bounding box center [743, 368] width 248 height 46
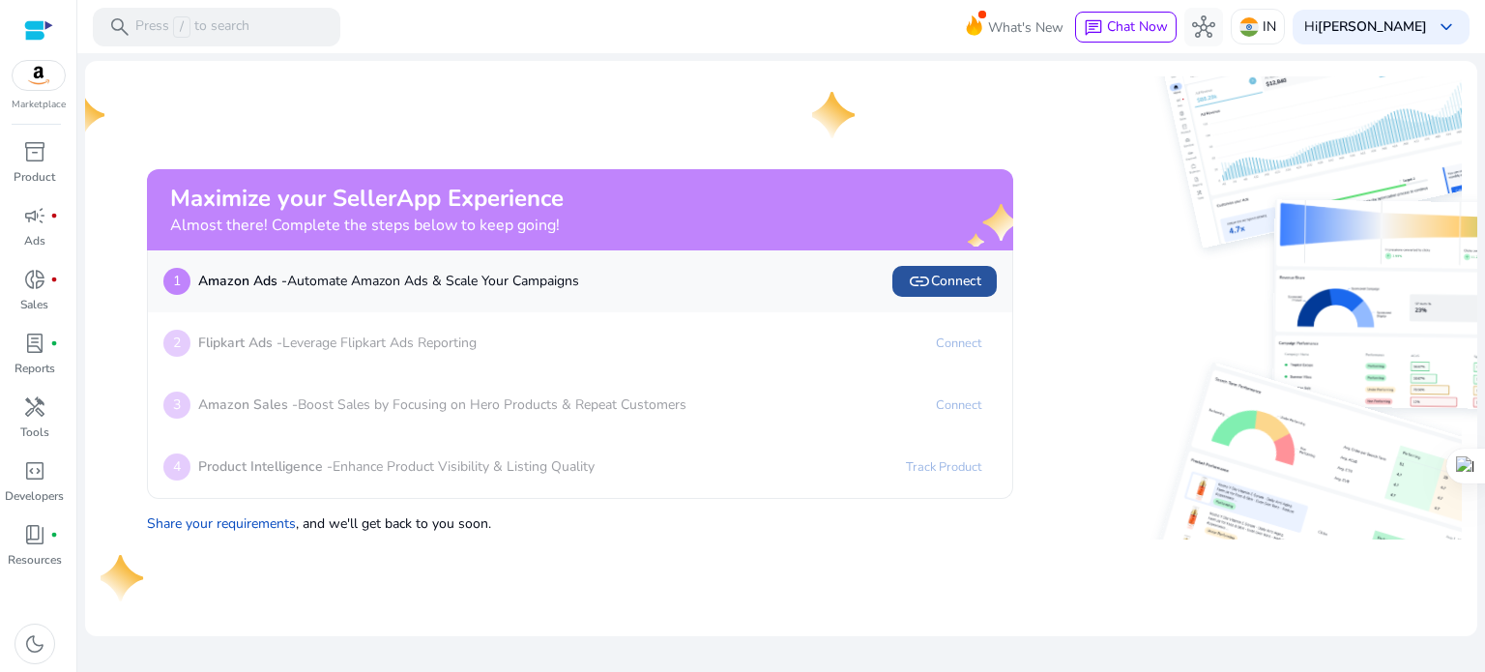
click at [941, 276] on span "link Connect" at bounding box center [944, 281] width 73 height 23
